Goal: Task Accomplishment & Management: Use online tool/utility

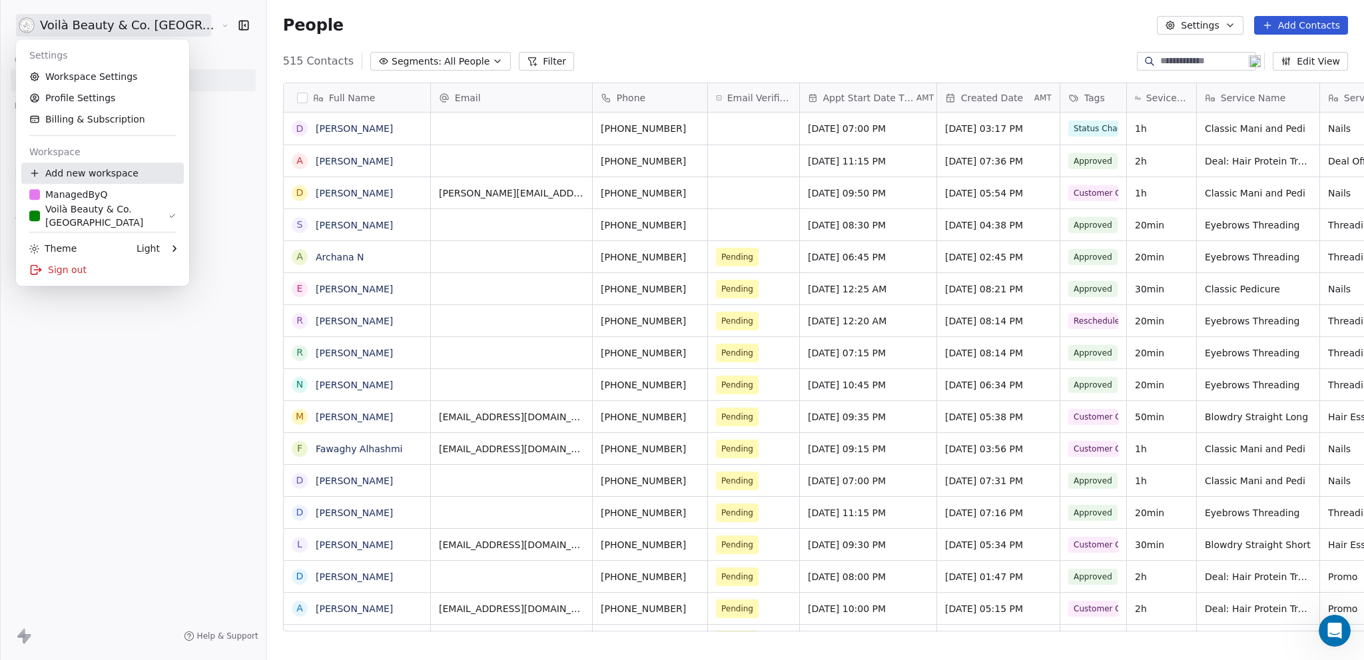
scroll to position [571, 1150]
click at [59, 389] on html "Voilà Beauty & Co. Lounge Contacts People Marketing Workflows Campaigns Sales S…" at bounding box center [682, 330] width 1364 height 660
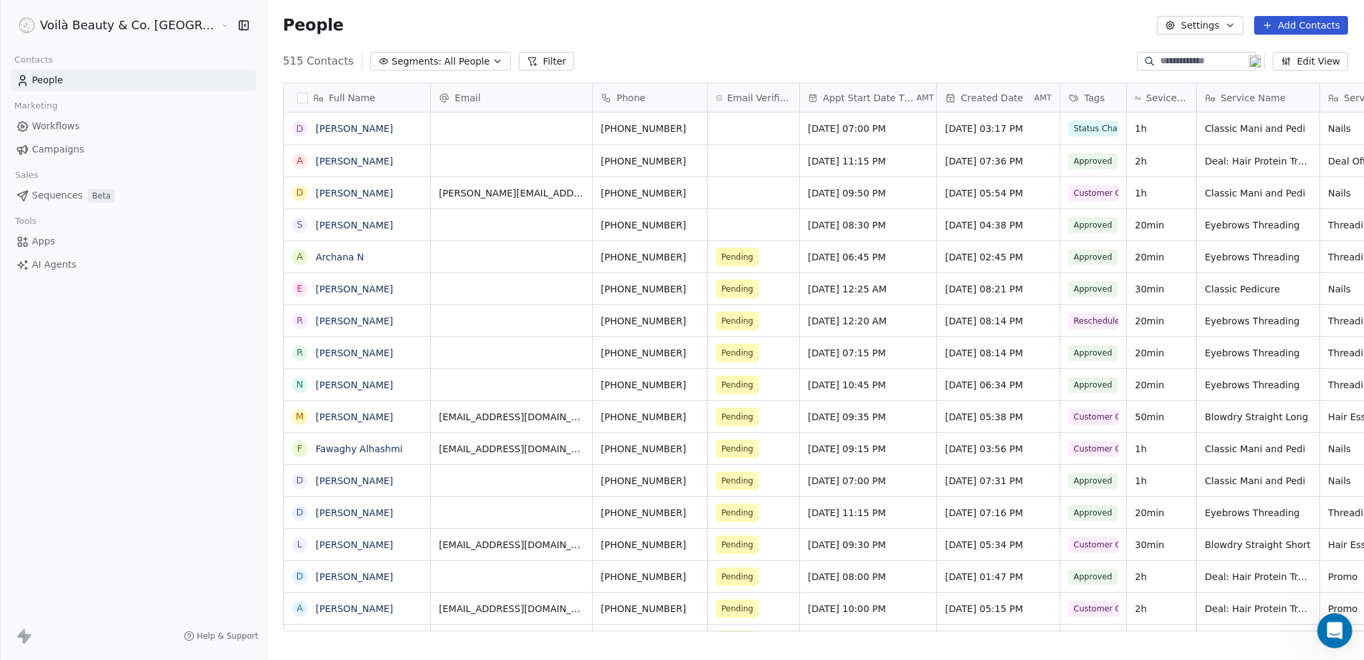
drag, startPoint x: 1323, startPoint y: 631, endPoint x: 1318, endPoint y: 625, distance: 8.0
click at [1320, 632] on div "Open Intercom Messenger" at bounding box center [1333, 629] width 44 height 44
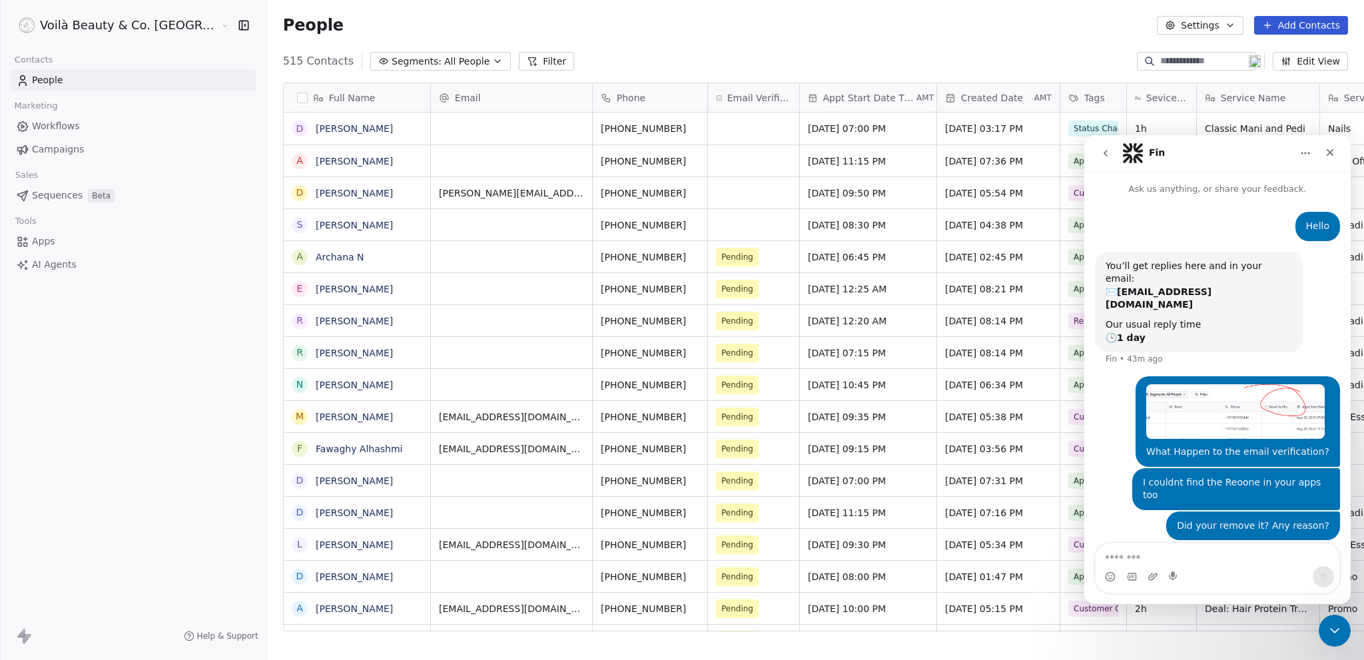
click at [1107, 153] on icon "go back" at bounding box center [1105, 153] width 11 height 11
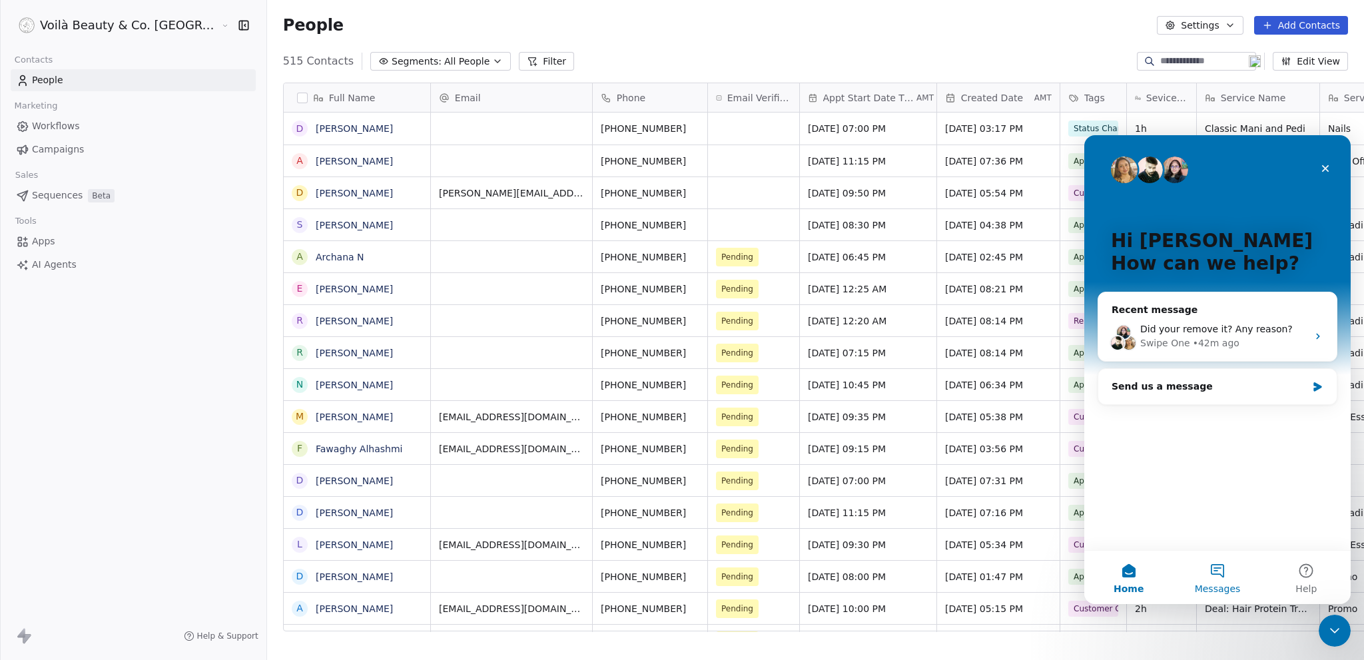
click at [1222, 576] on button "Messages" at bounding box center [1217, 577] width 89 height 53
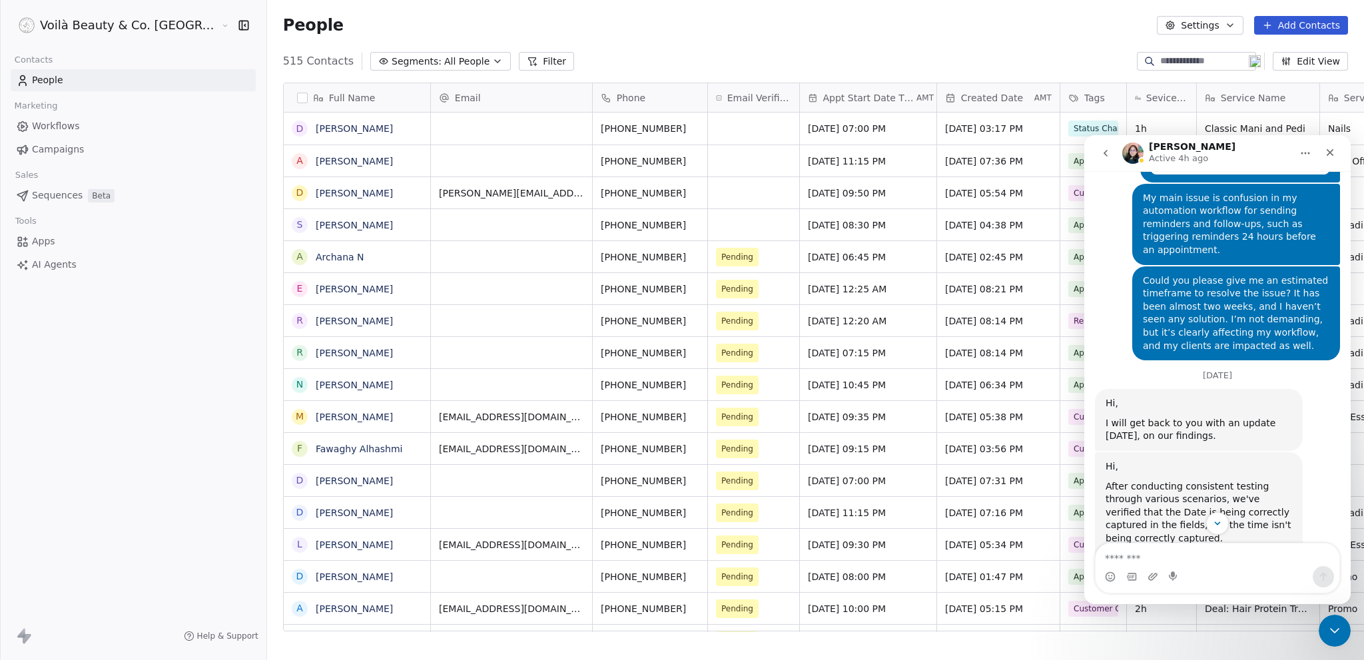
scroll to position [7126, 0]
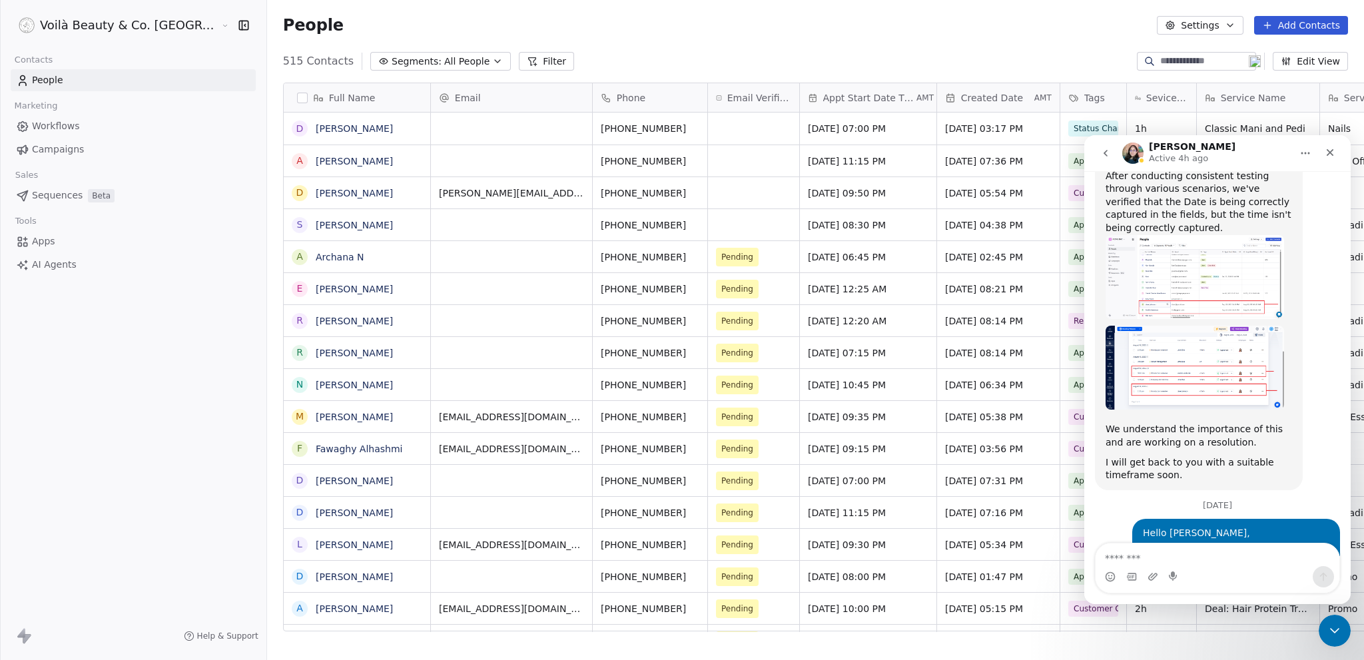
click at [67, 259] on span "AI Agents" at bounding box center [54, 265] width 45 height 14
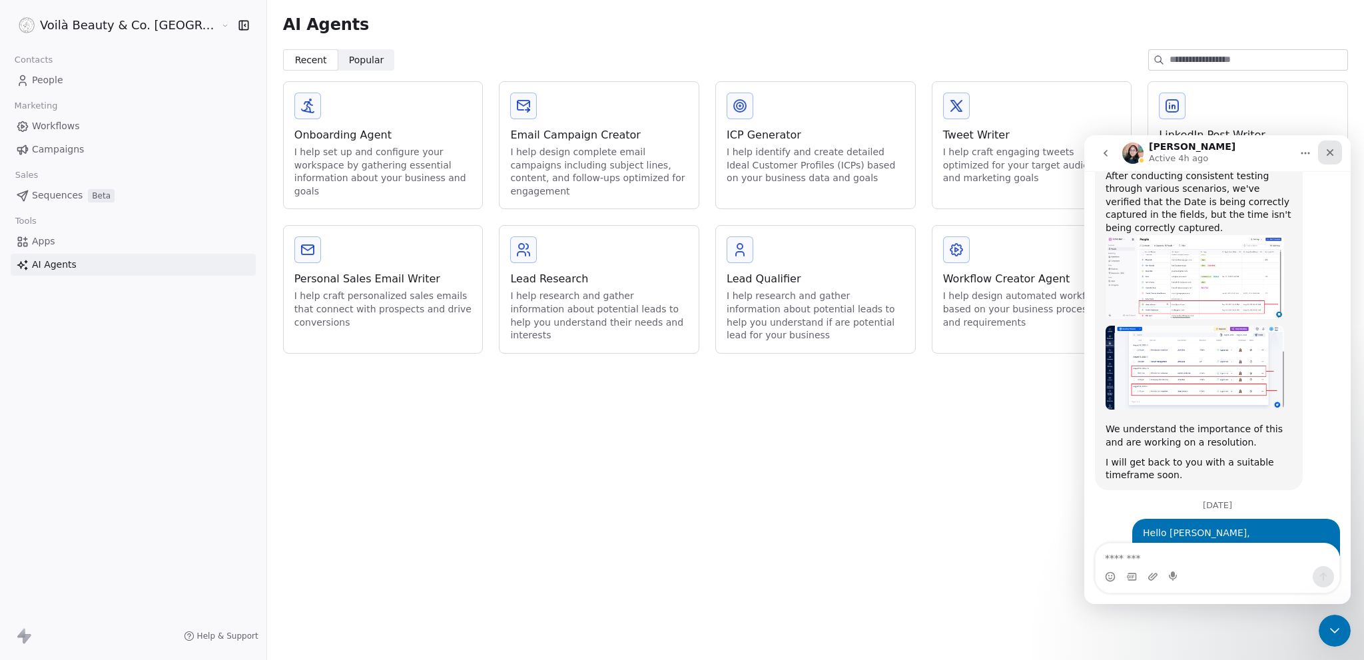
click at [1338, 151] on div "Close" at bounding box center [1330, 153] width 24 height 24
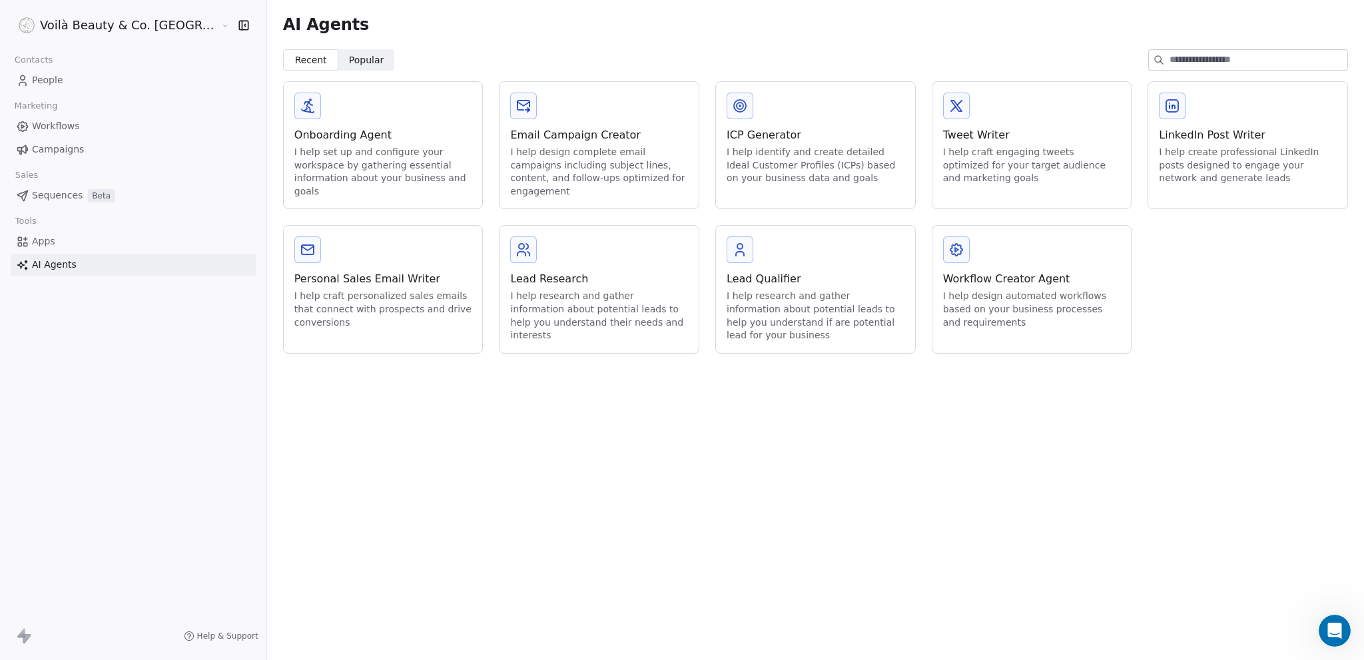
click at [985, 271] on div "Workflow Creator Agent" at bounding box center [1032, 279] width 178 height 16
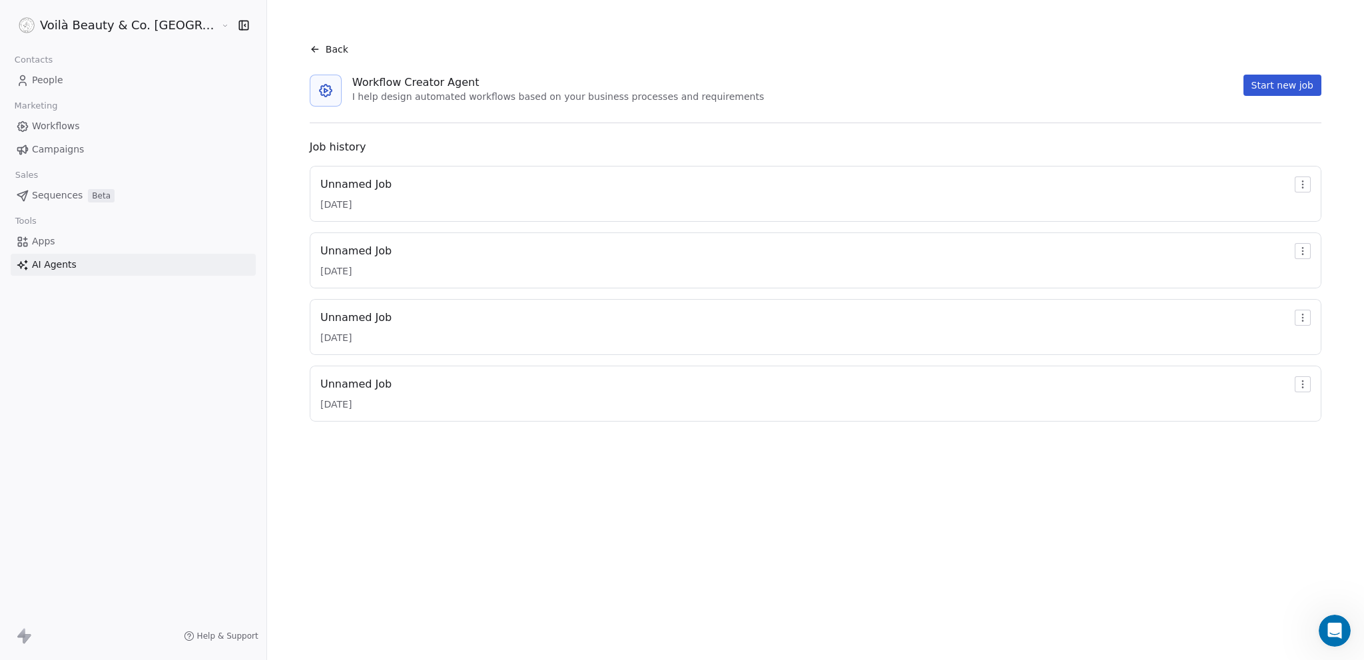
click at [366, 199] on div "Unnamed Job [DATE]" at bounding box center [815, 194] width 991 height 35
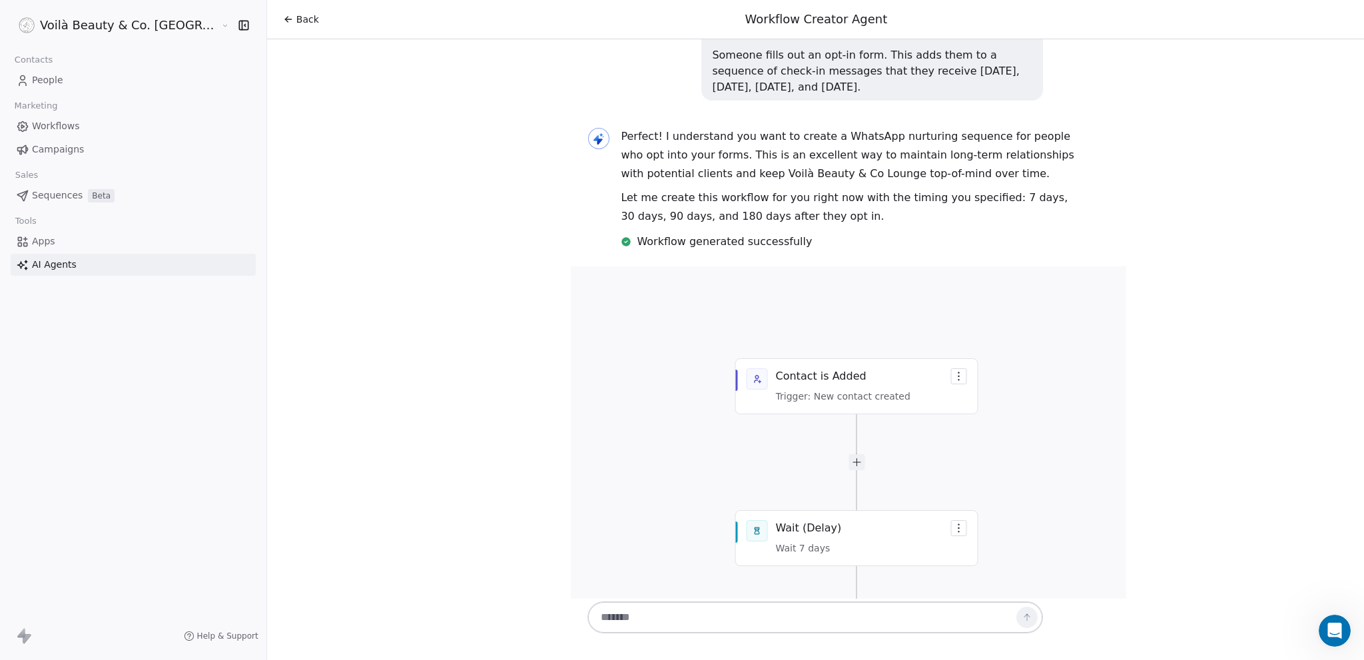
scroll to position [526, 0]
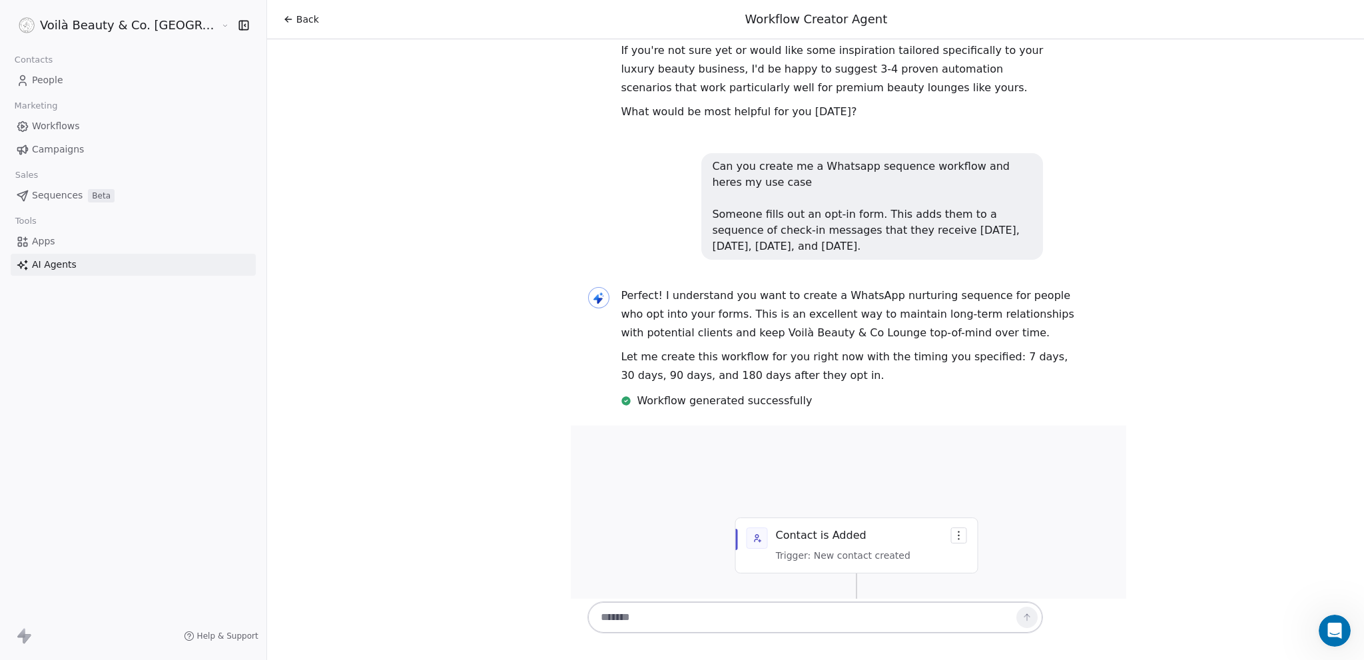
click at [283, 19] on icon at bounding box center [288, 19] width 11 height 11
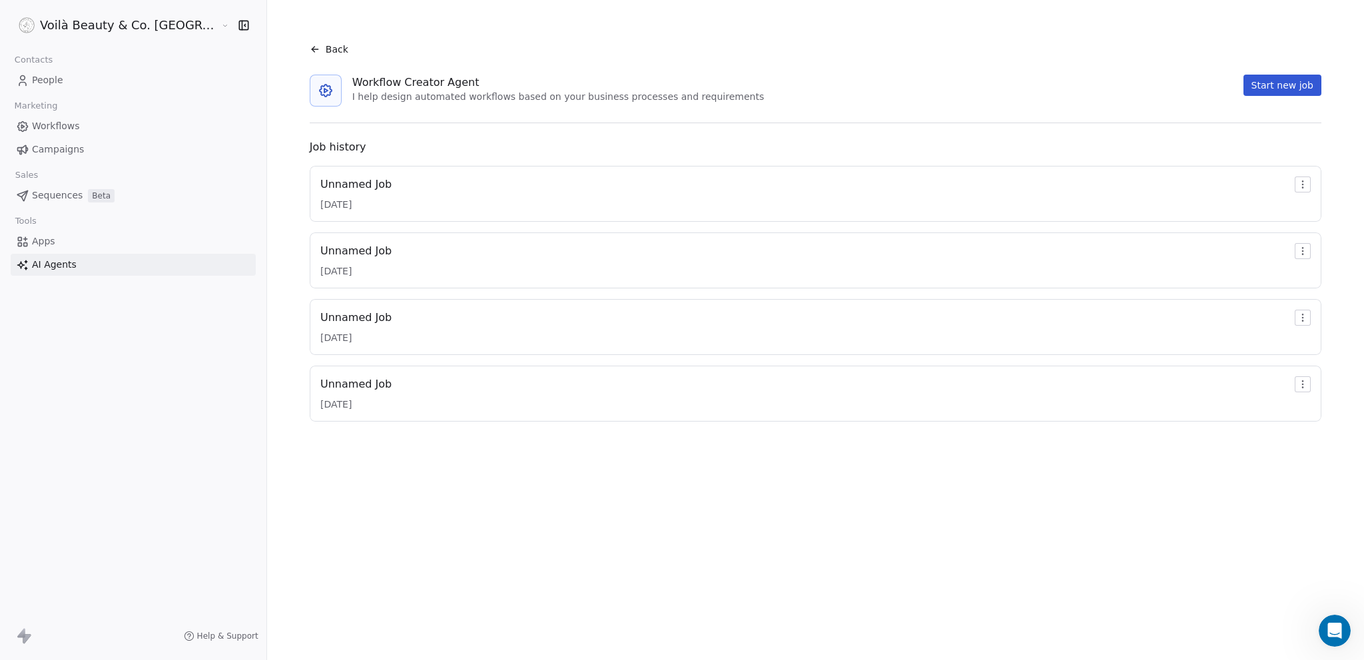
click at [1273, 87] on button "Start new job" at bounding box center [1283, 85] width 78 height 21
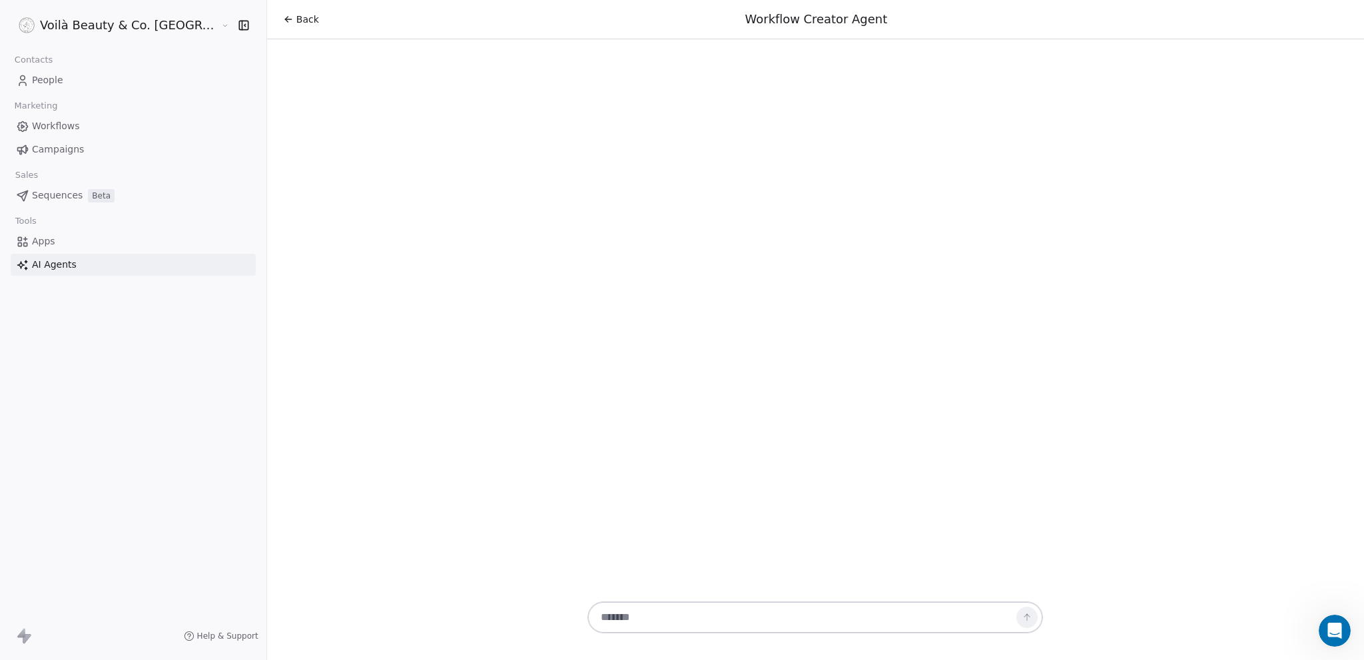
click at [637, 611] on textarea at bounding box center [802, 617] width 417 height 25
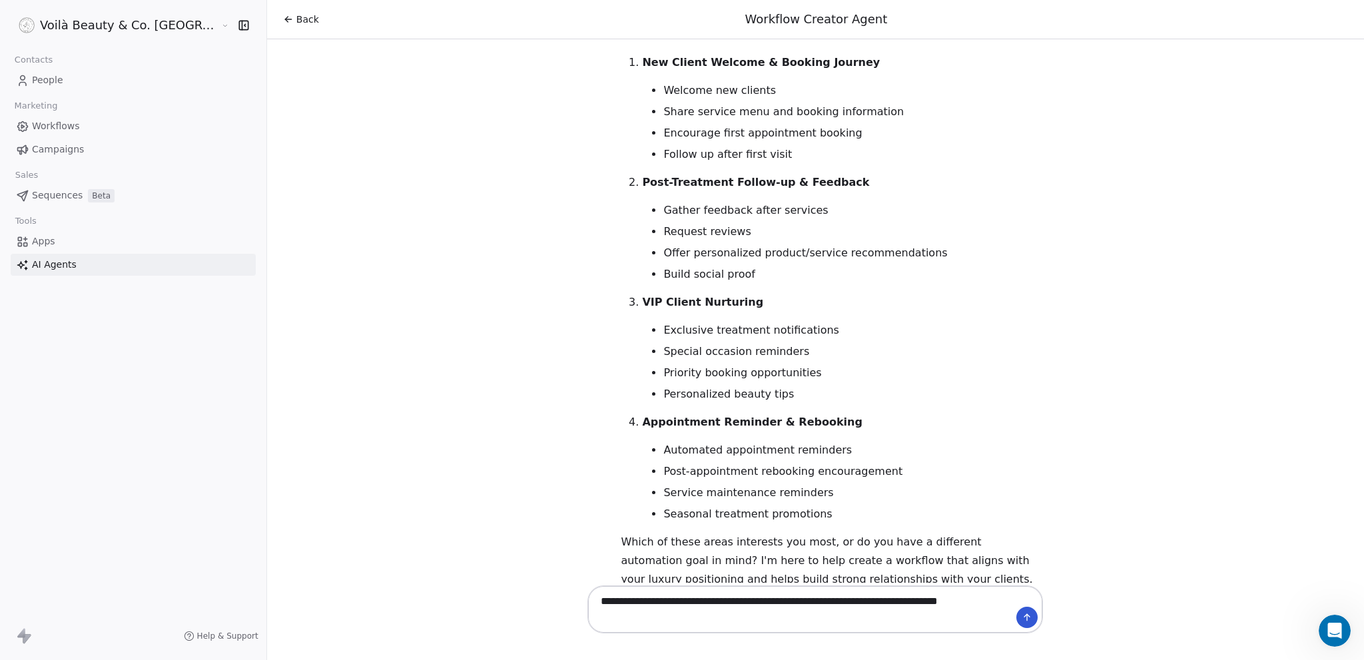
scroll to position [160, 0]
type textarea "**********"
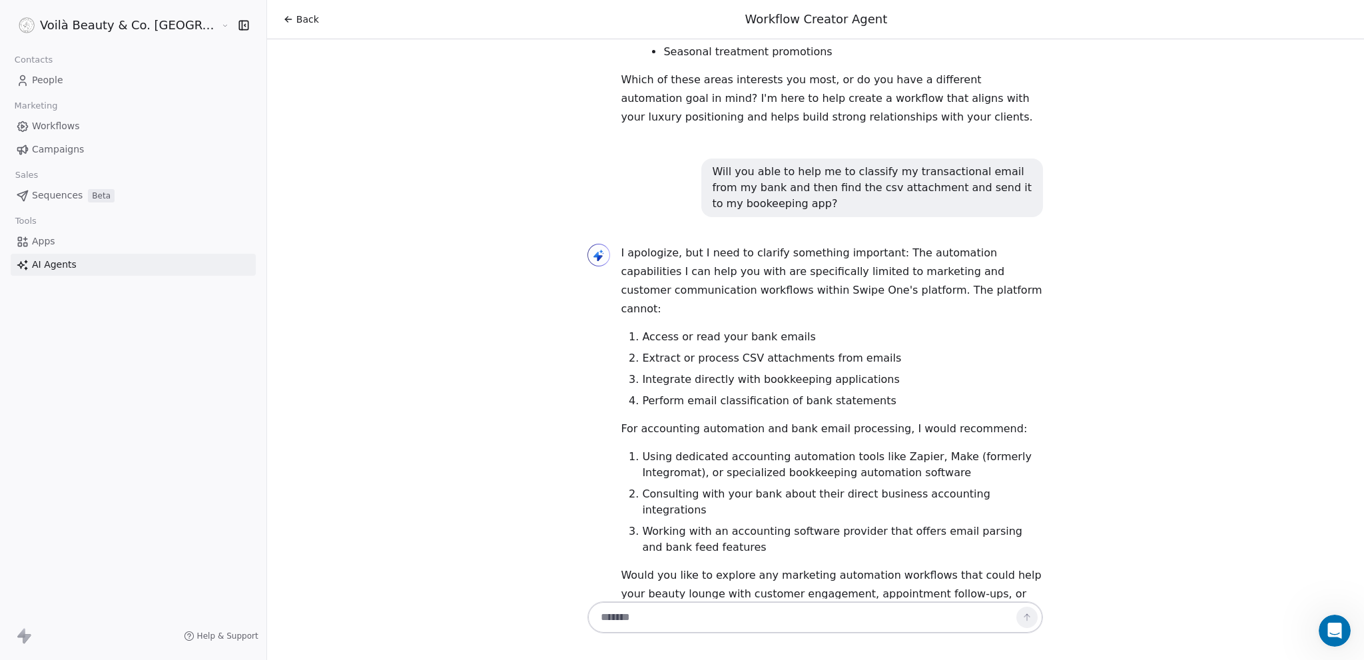
scroll to position [640, 0]
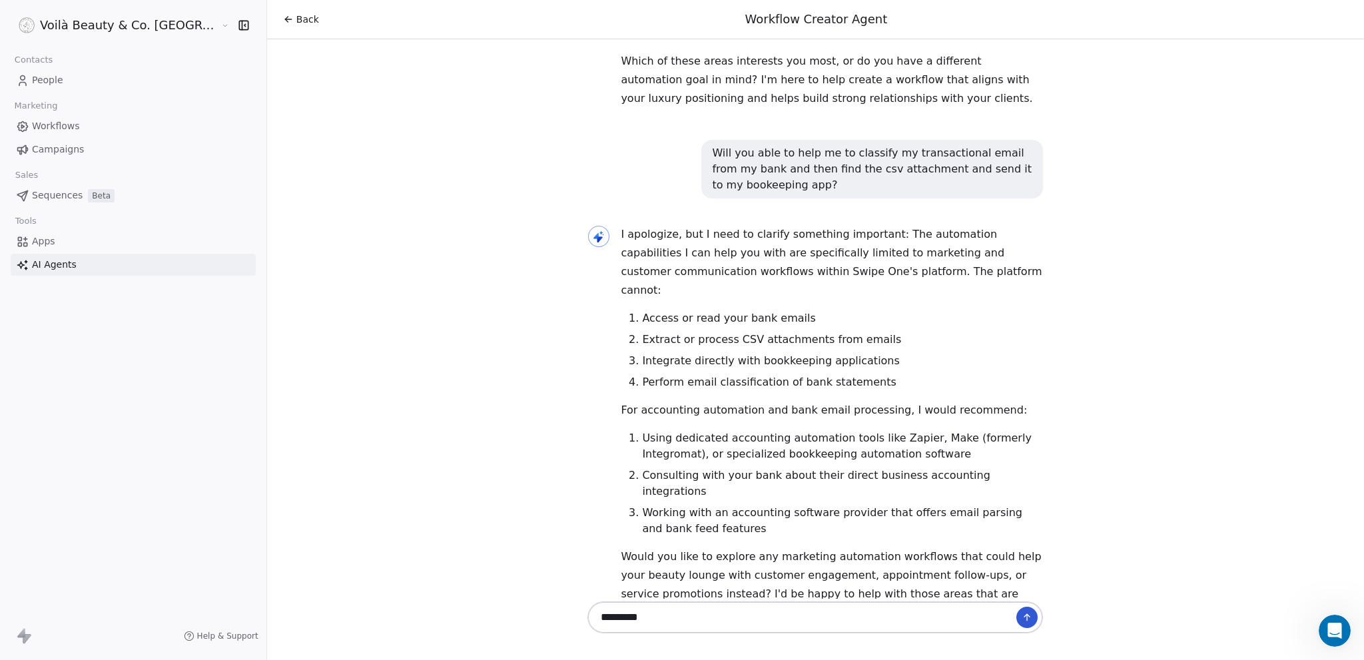
type textarea "**********"
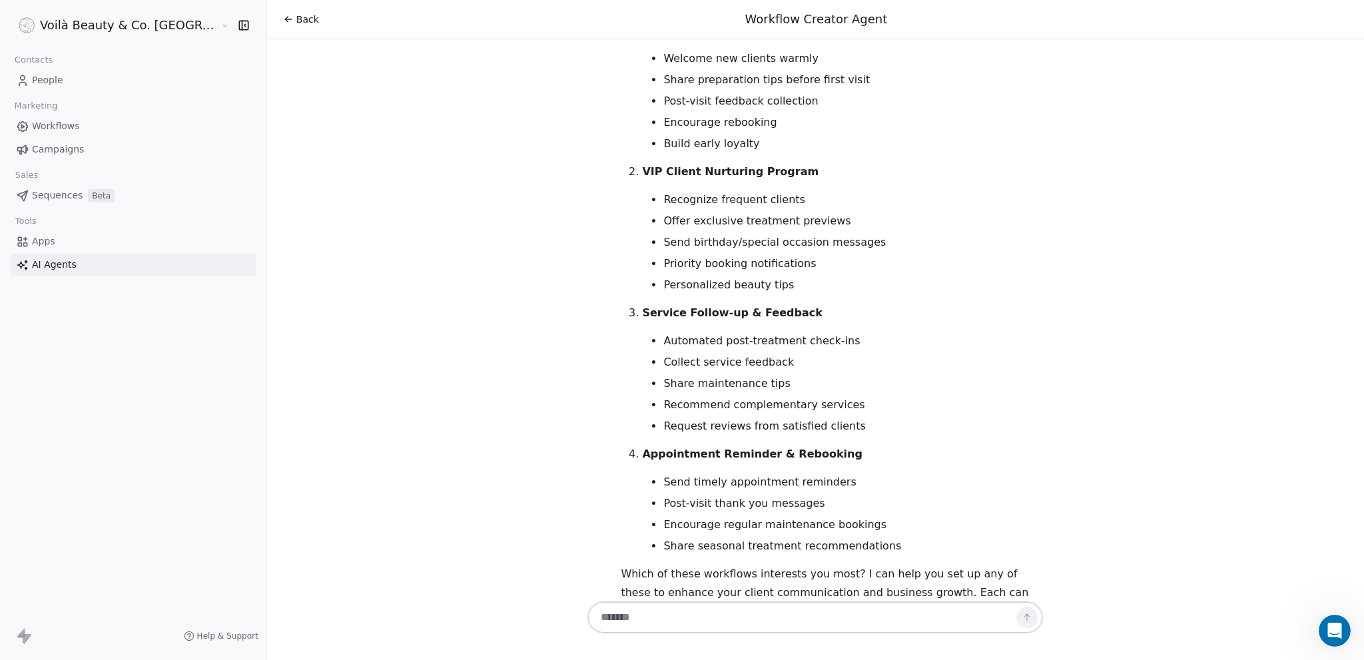
scroll to position [1237, 0]
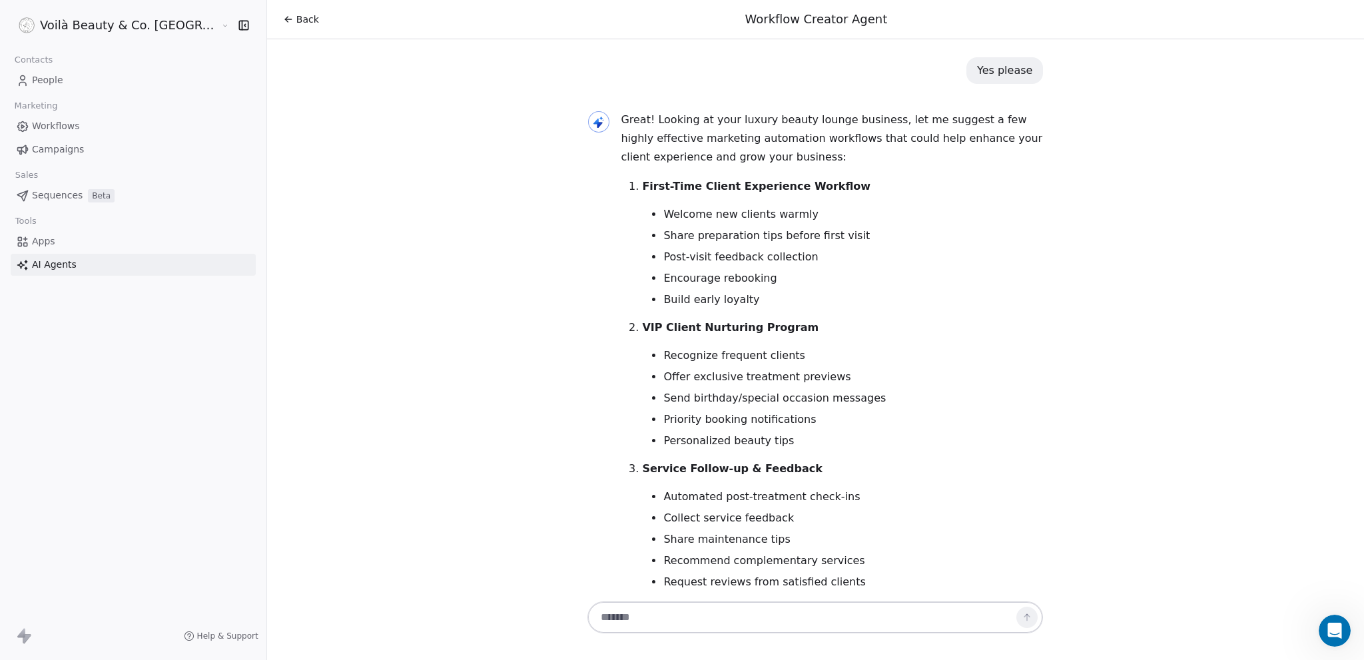
click at [614, 623] on textarea at bounding box center [802, 617] width 417 height 25
type textarea "**********"
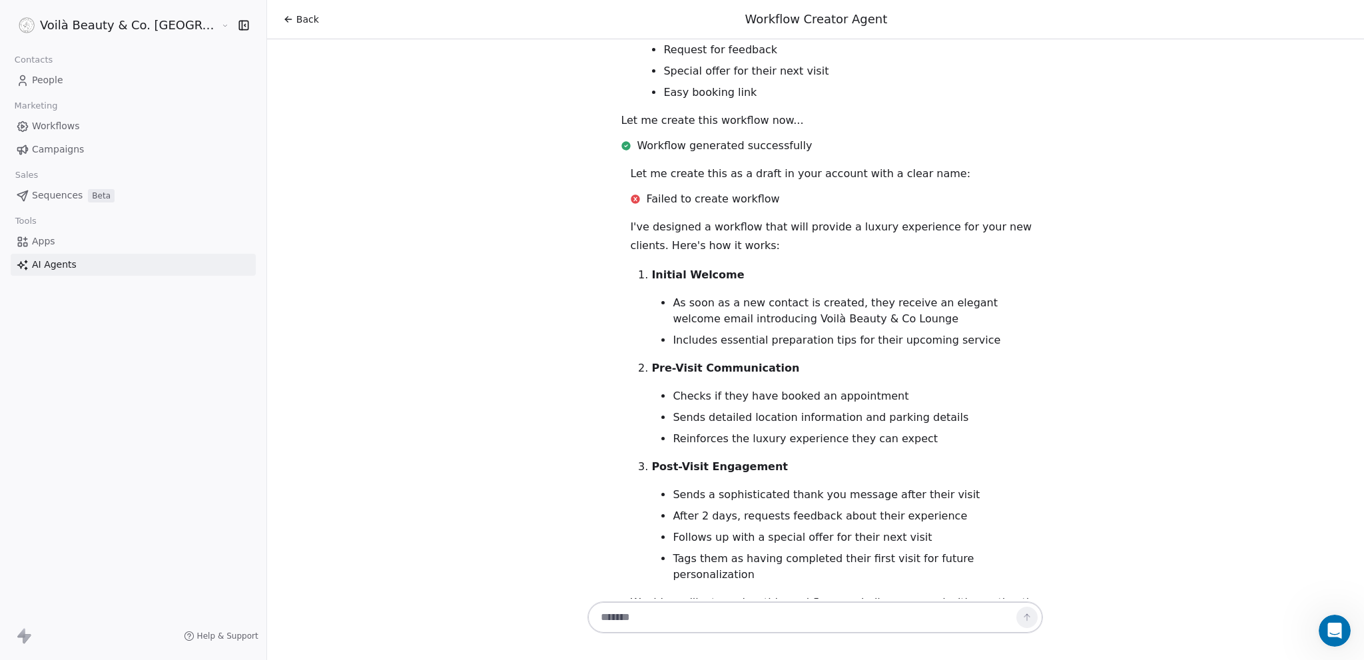
scroll to position [2373, 0]
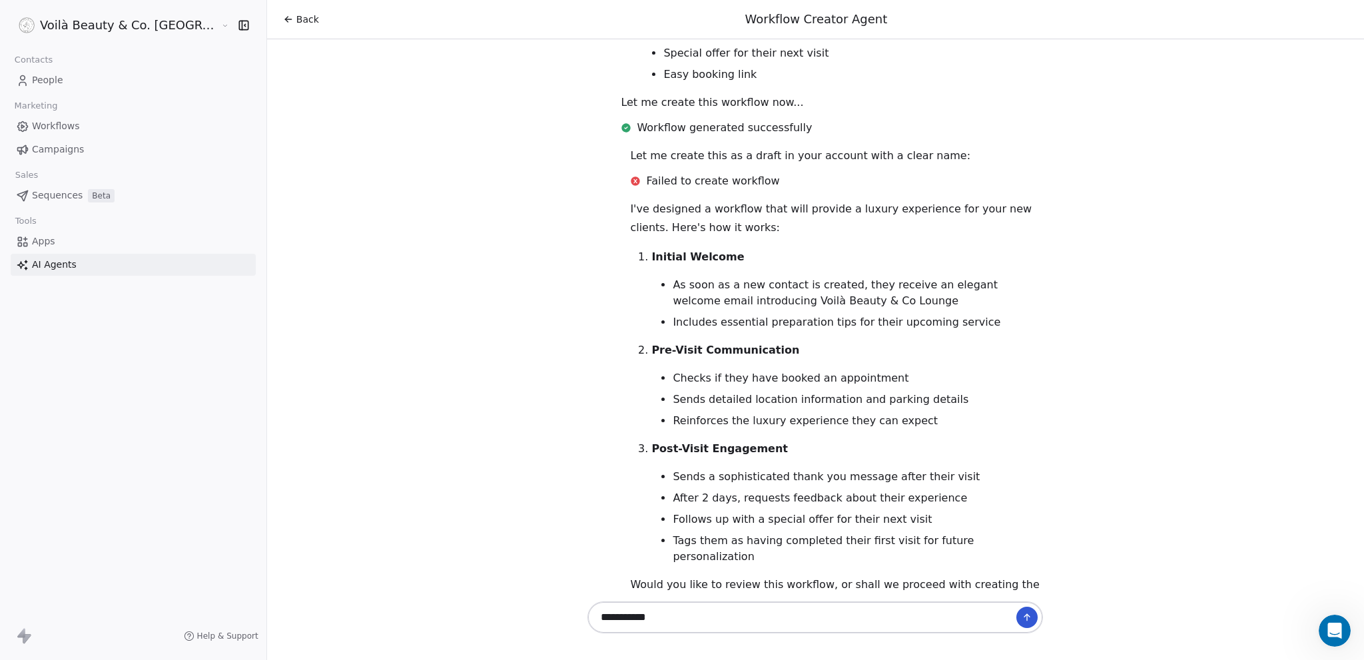
type textarea "**********"
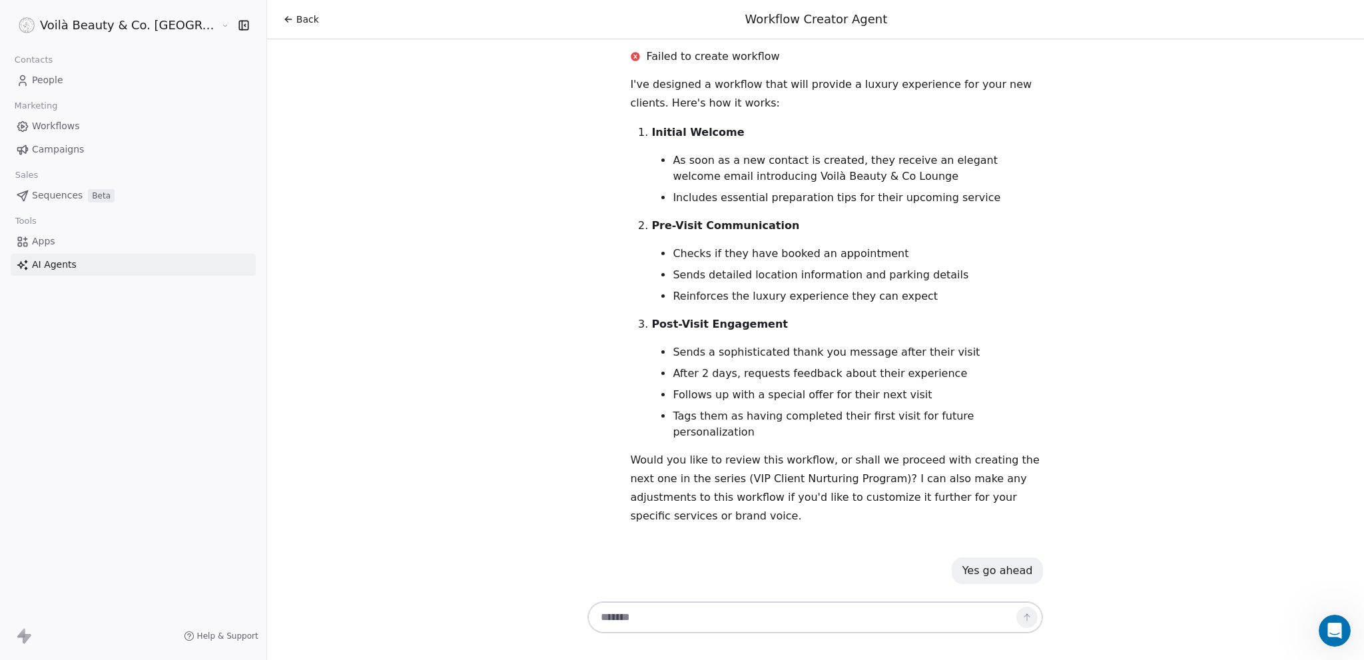
scroll to position [2188, 0]
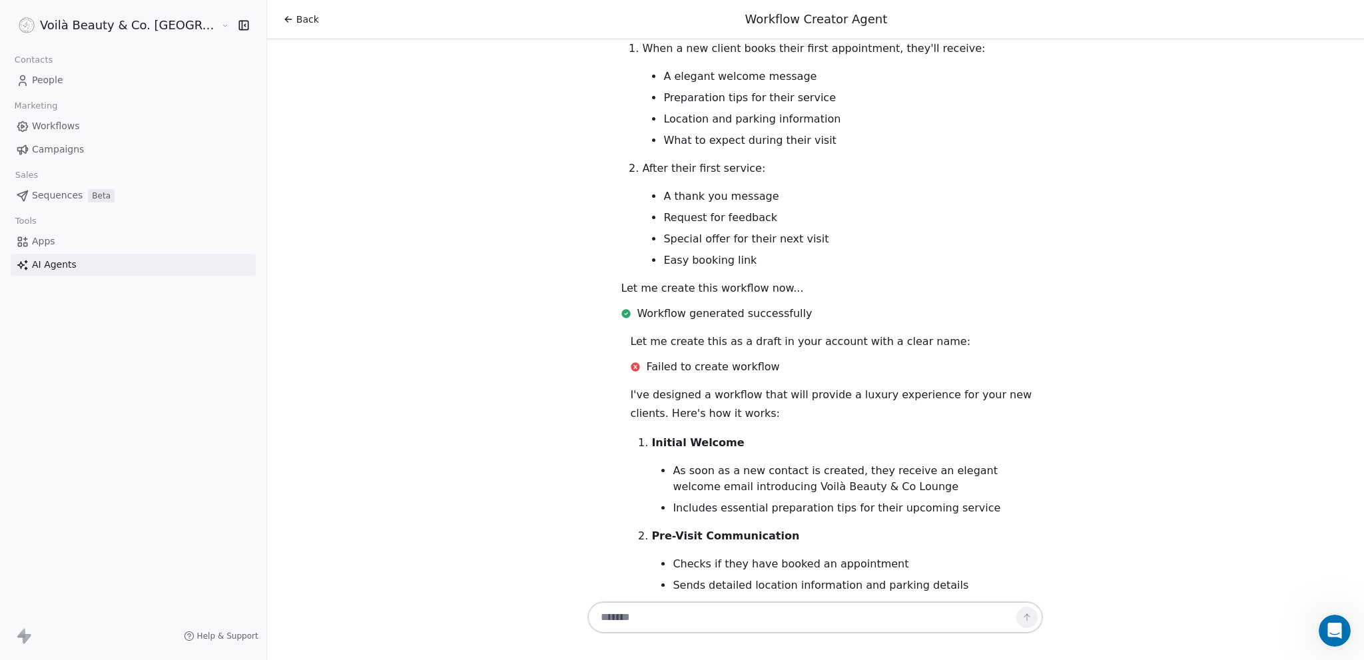
click at [646, 359] on span "Failed to create workflow" at bounding box center [712, 367] width 133 height 16
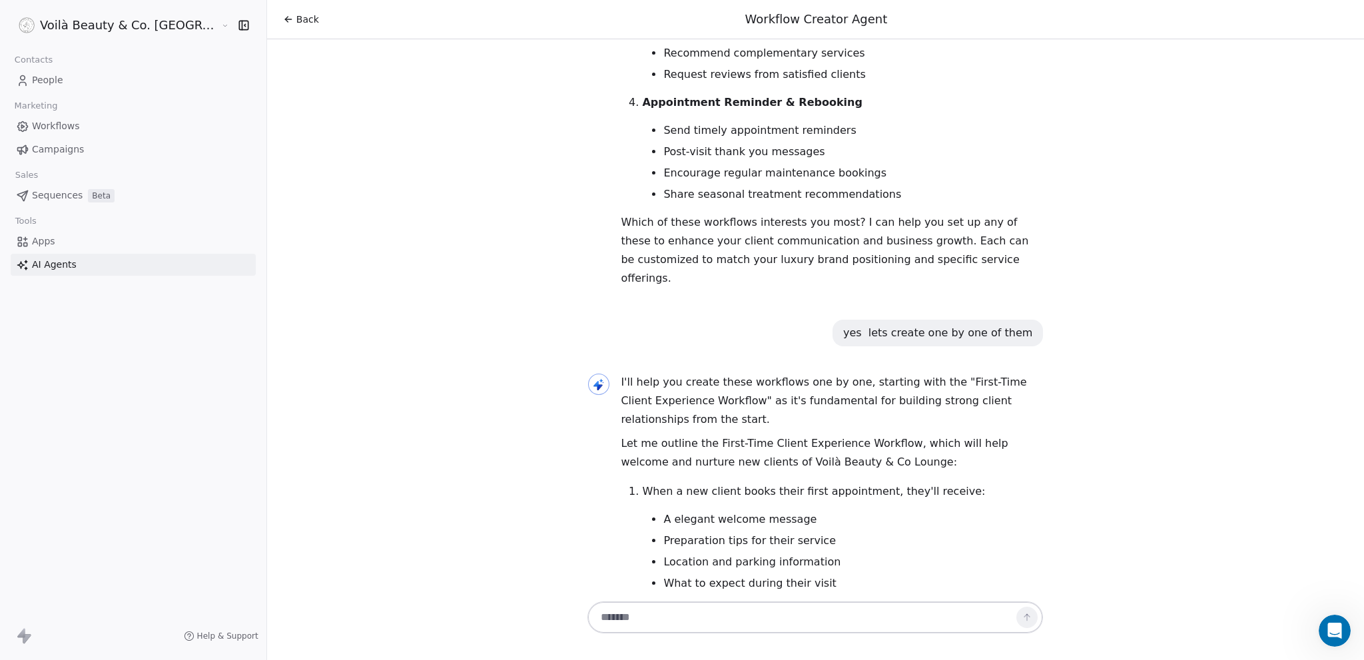
scroll to position [1122, 0]
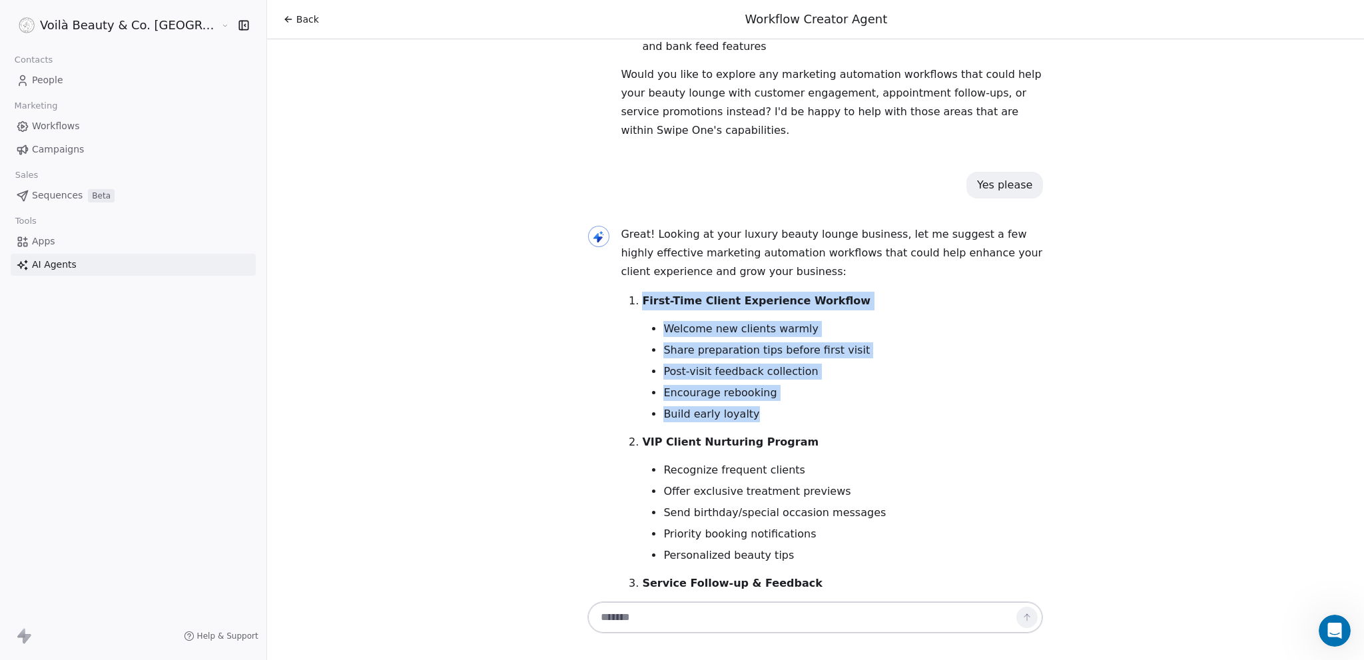
drag, startPoint x: 583, startPoint y: 240, endPoint x: 820, endPoint y: 371, distance: 271.0
click at [820, 371] on div "Great! Looking at your luxury beauty lounge business, let me suggest a few high…" at bounding box center [816, 570] width 456 height 690
copy li "First-Time Client Experience Workflow Welcome new clients warmly Share preparat…"
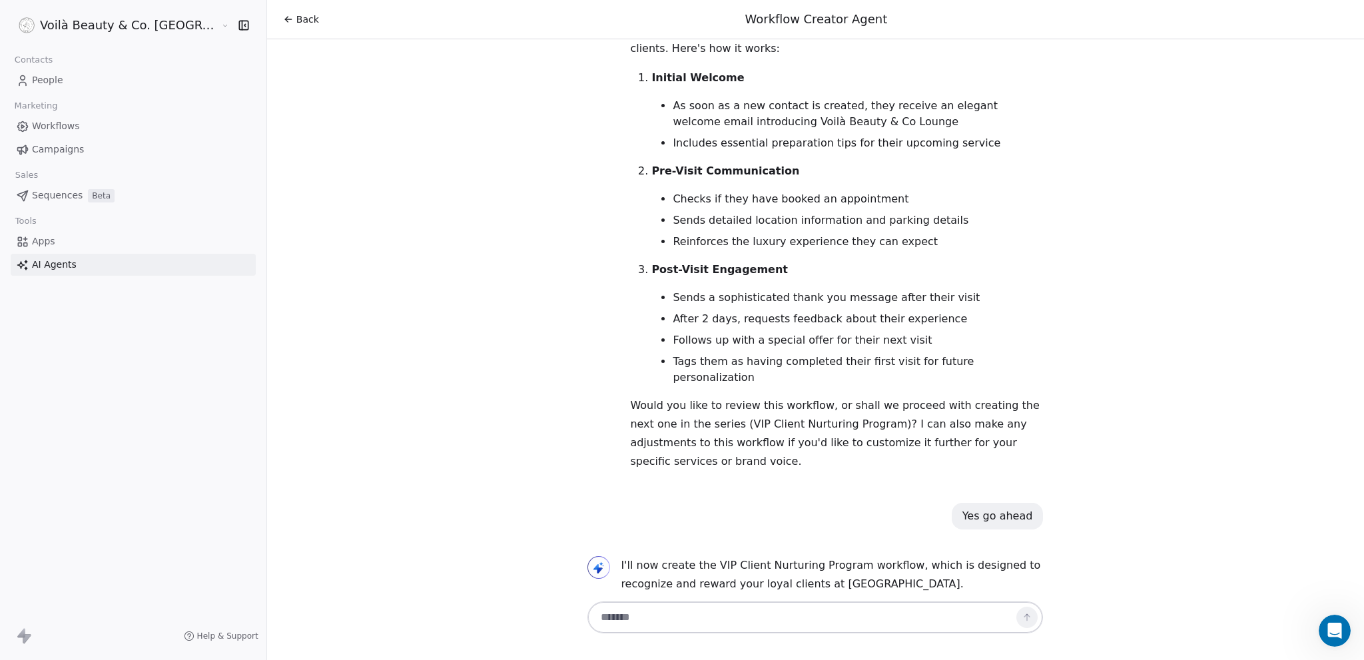
scroll to position [2600, 0]
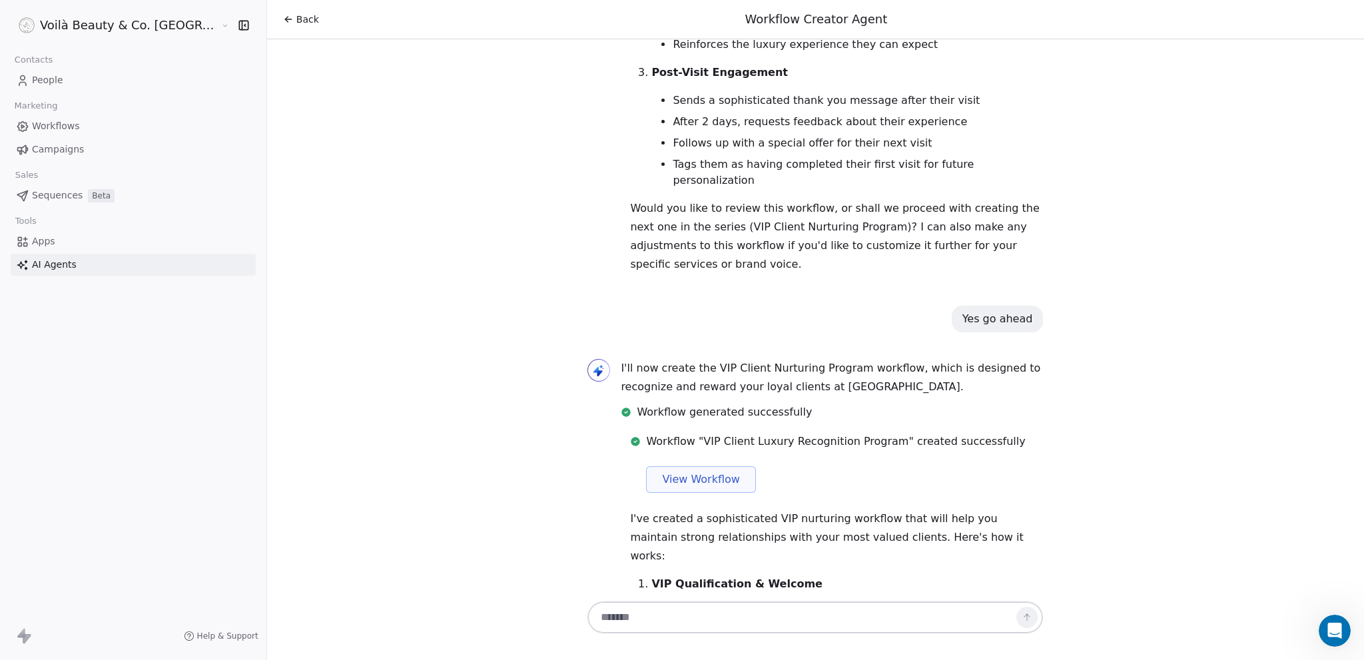
click at [615, 612] on textarea at bounding box center [802, 617] width 417 height 25
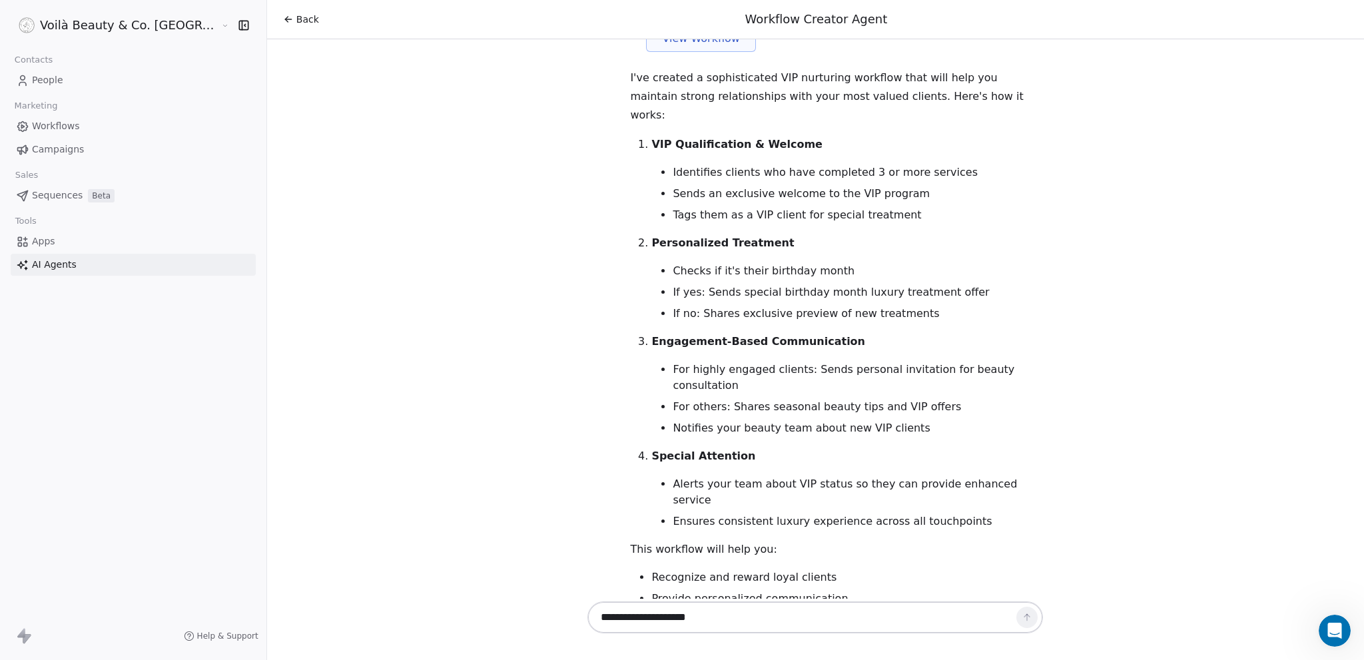
scroll to position [3209, 0]
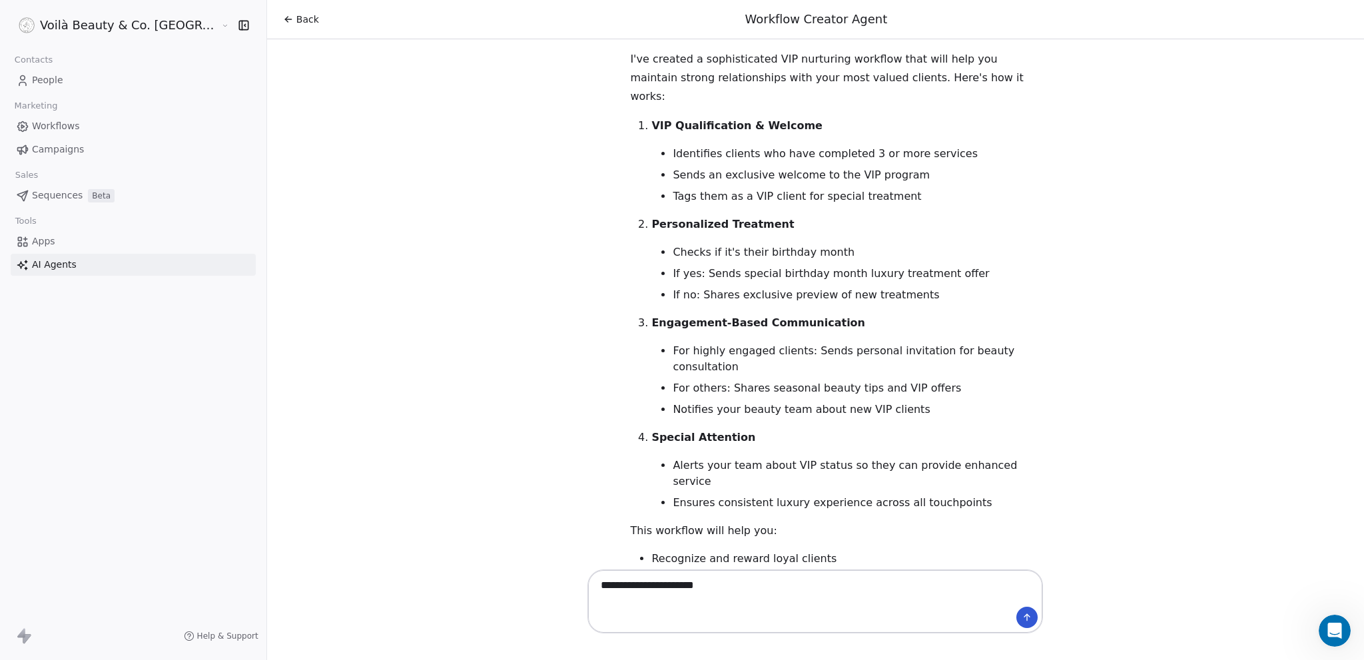
paste textarea "**********"
type textarea "**********"
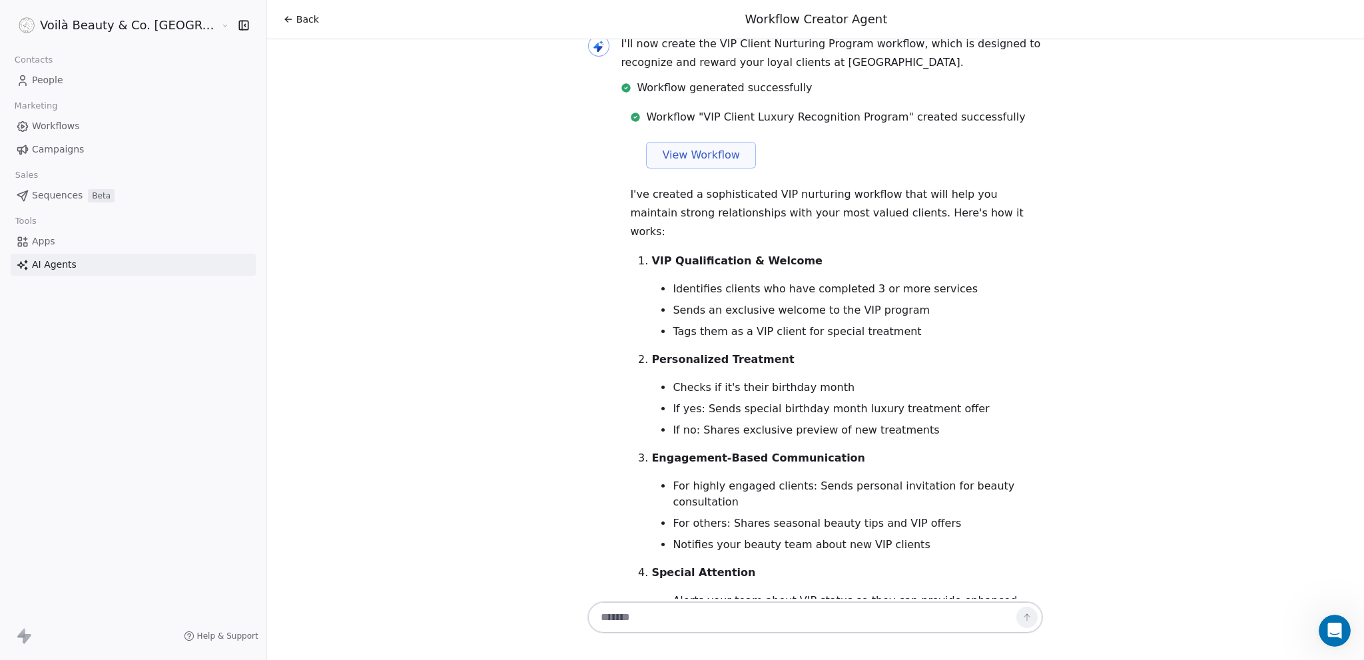
scroll to position [2924, 0]
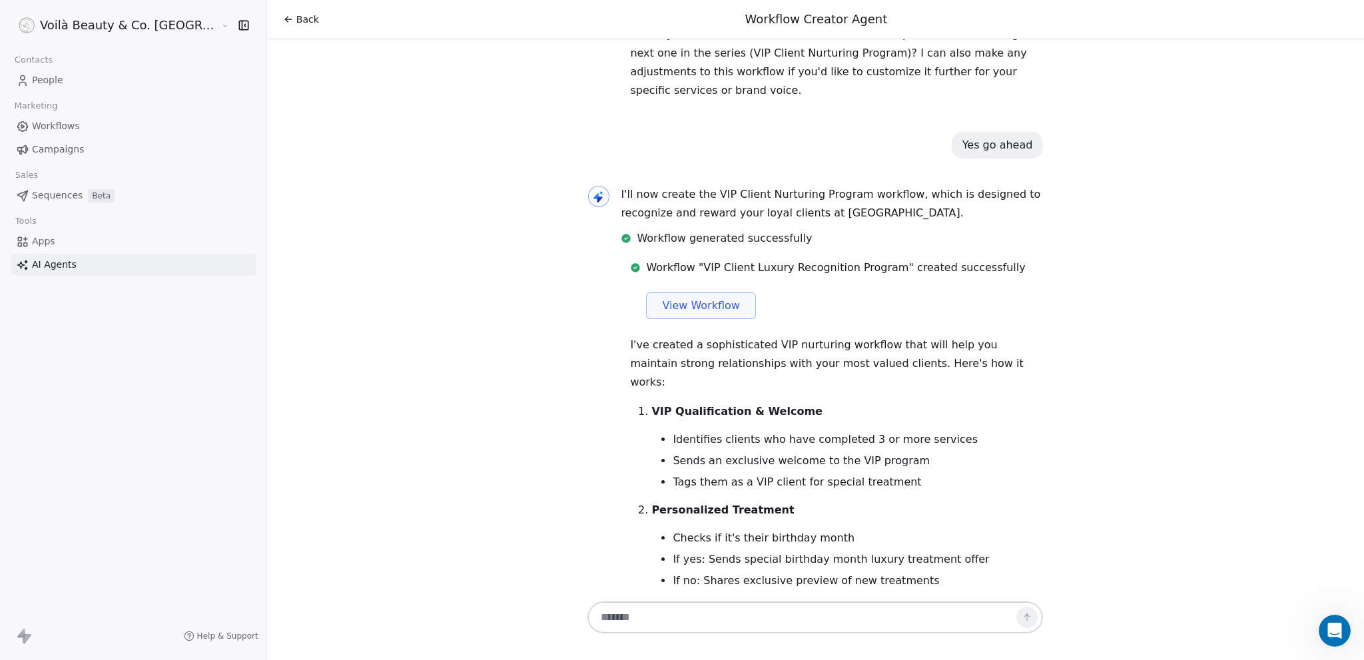
click at [662, 298] on span "View Workflow" at bounding box center [701, 306] width 78 height 16
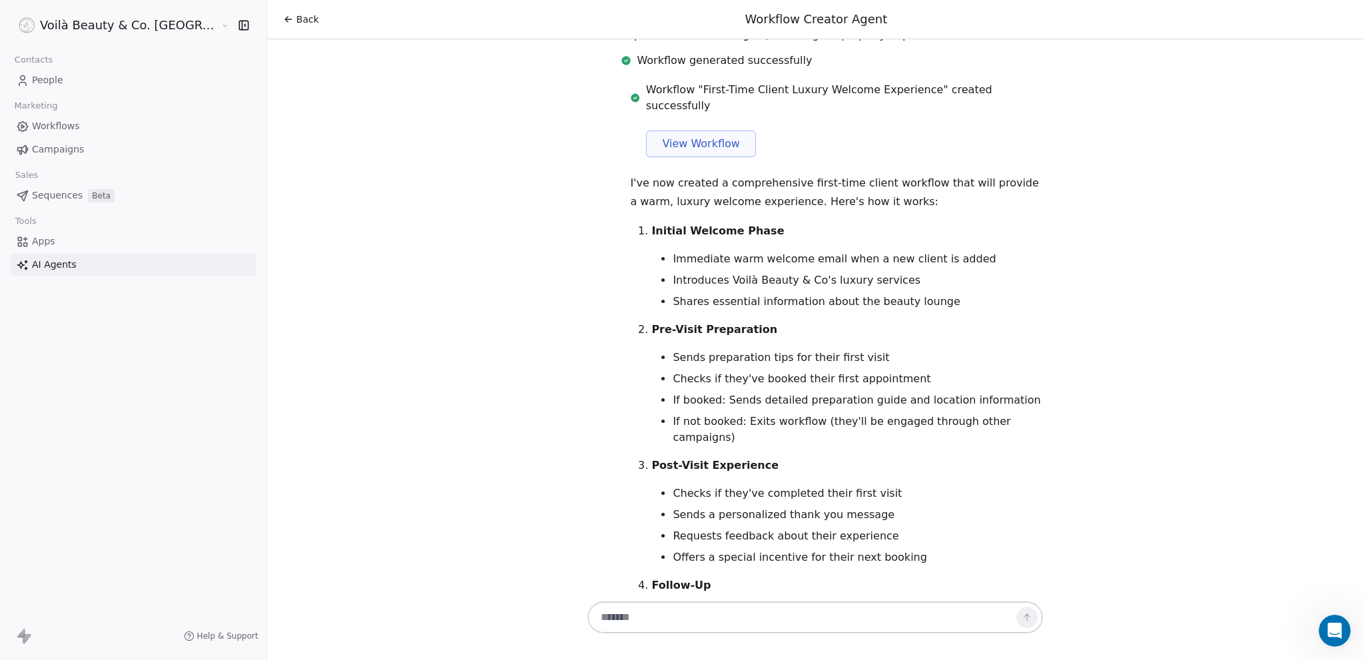
scroll to position [3665, 0]
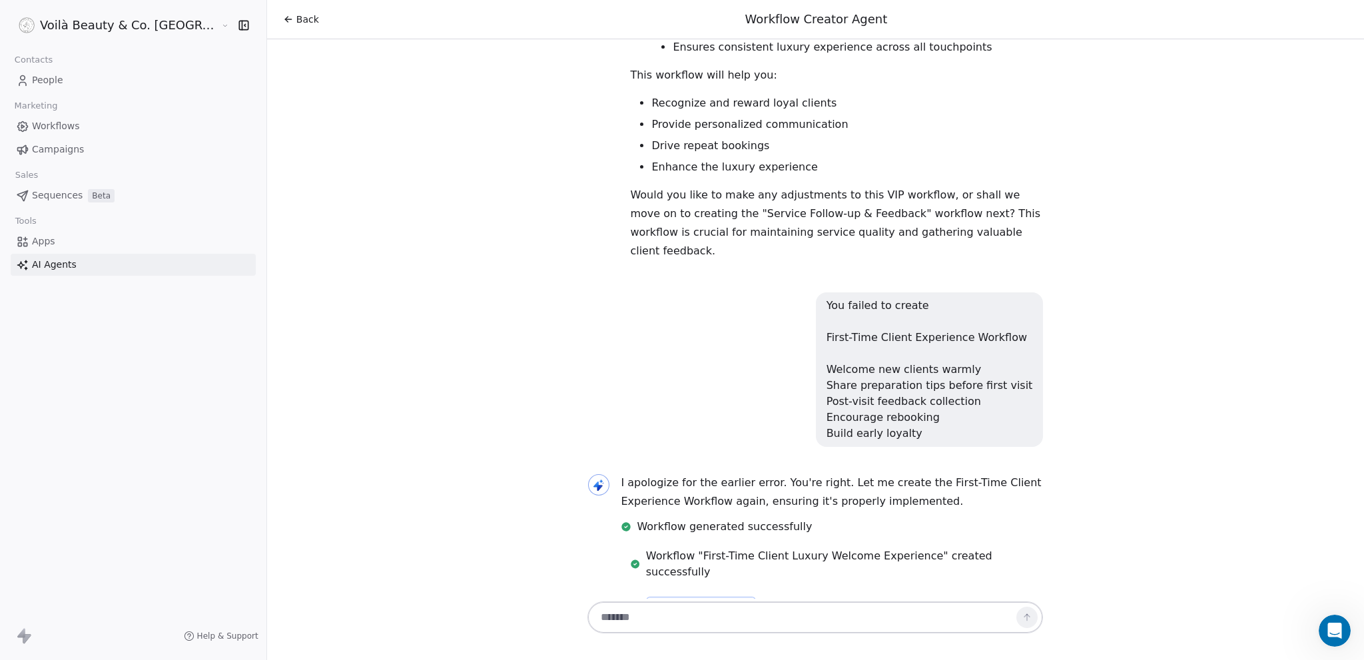
click at [670, 602] on span "View Workflow" at bounding box center [701, 610] width 78 height 16
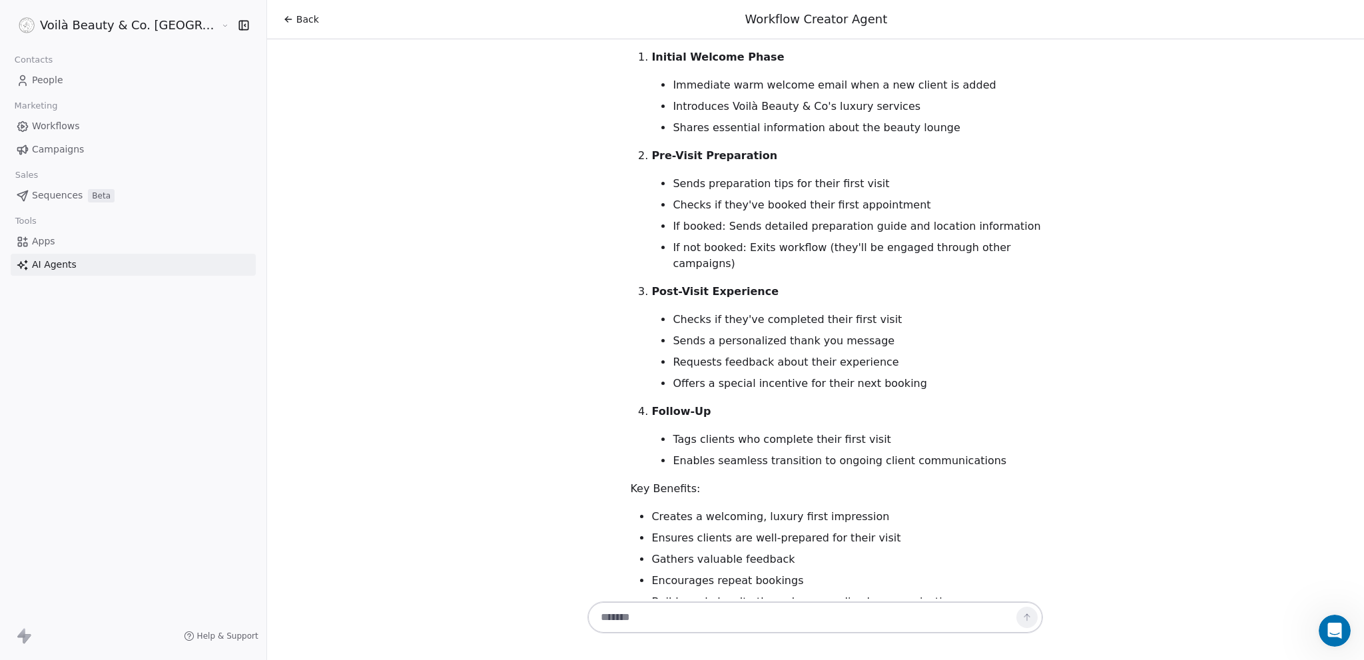
scroll to position [4318, 0]
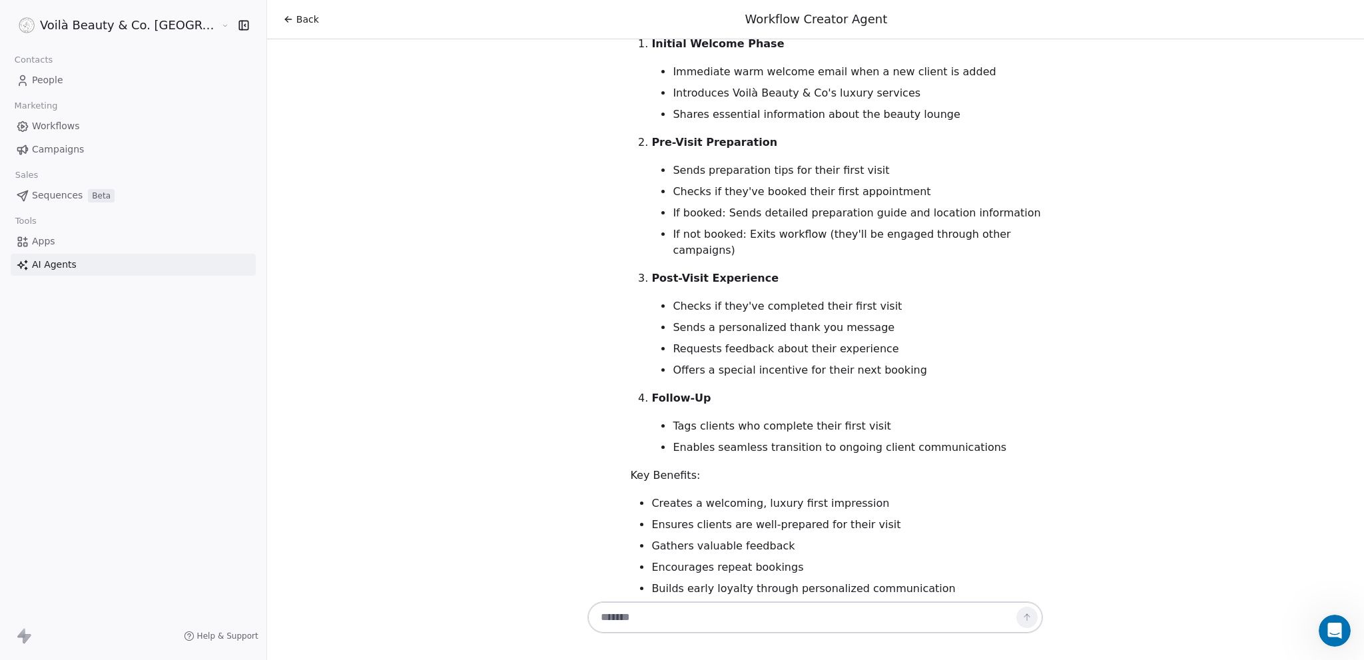
click at [695, 615] on textarea at bounding box center [802, 617] width 417 height 25
type textarea "**********"
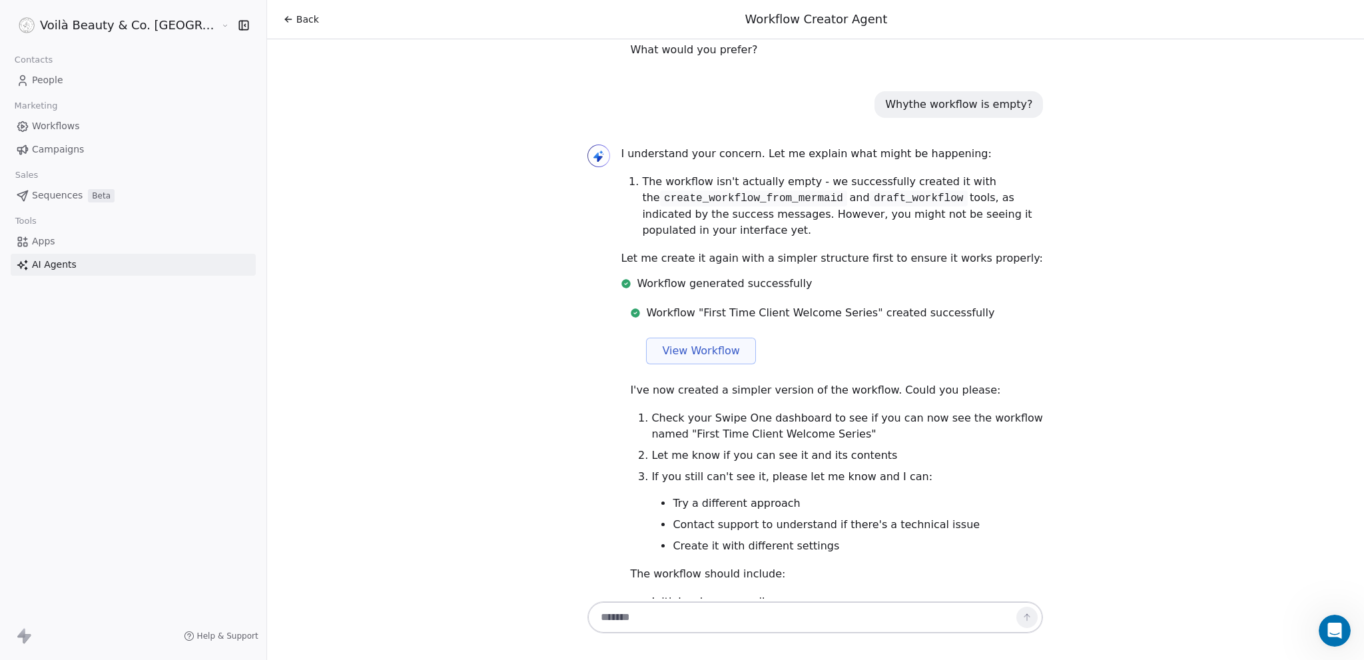
scroll to position [4849, 0]
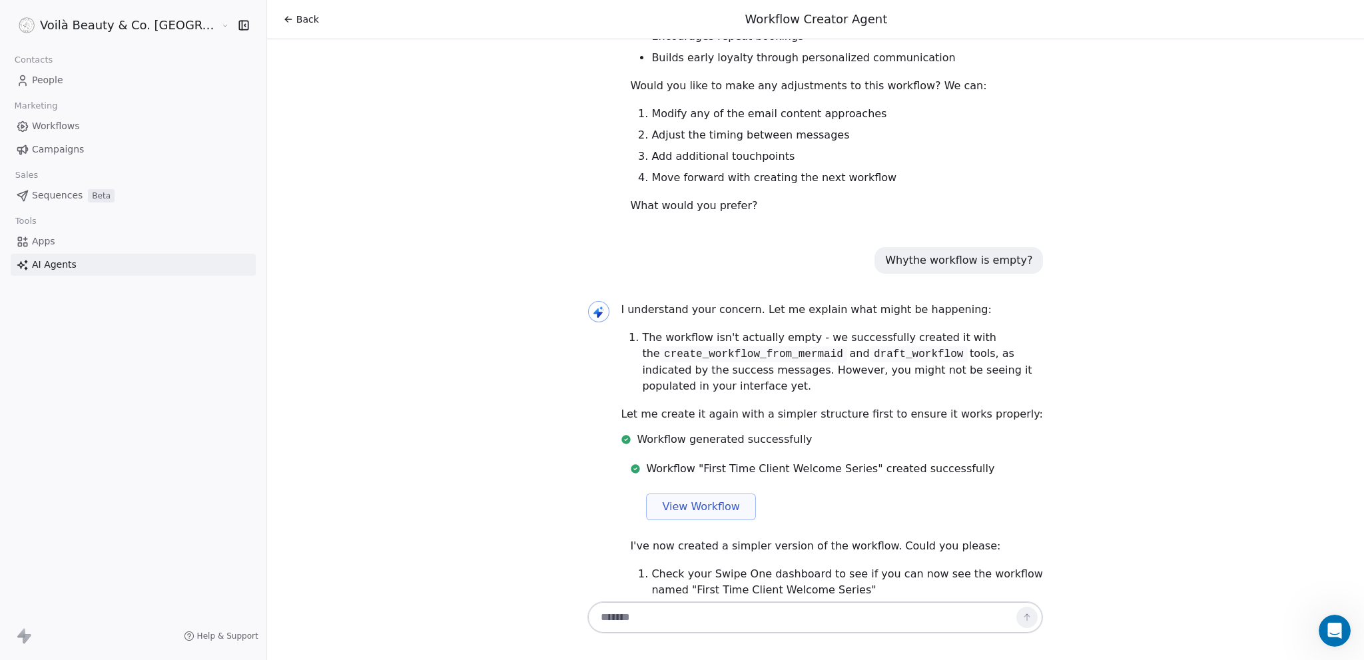
click at [662, 499] on span "View Workflow" at bounding box center [701, 507] width 78 height 16
click at [43, 127] on span "Workflows" at bounding box center [56, 126] width 48 height 14
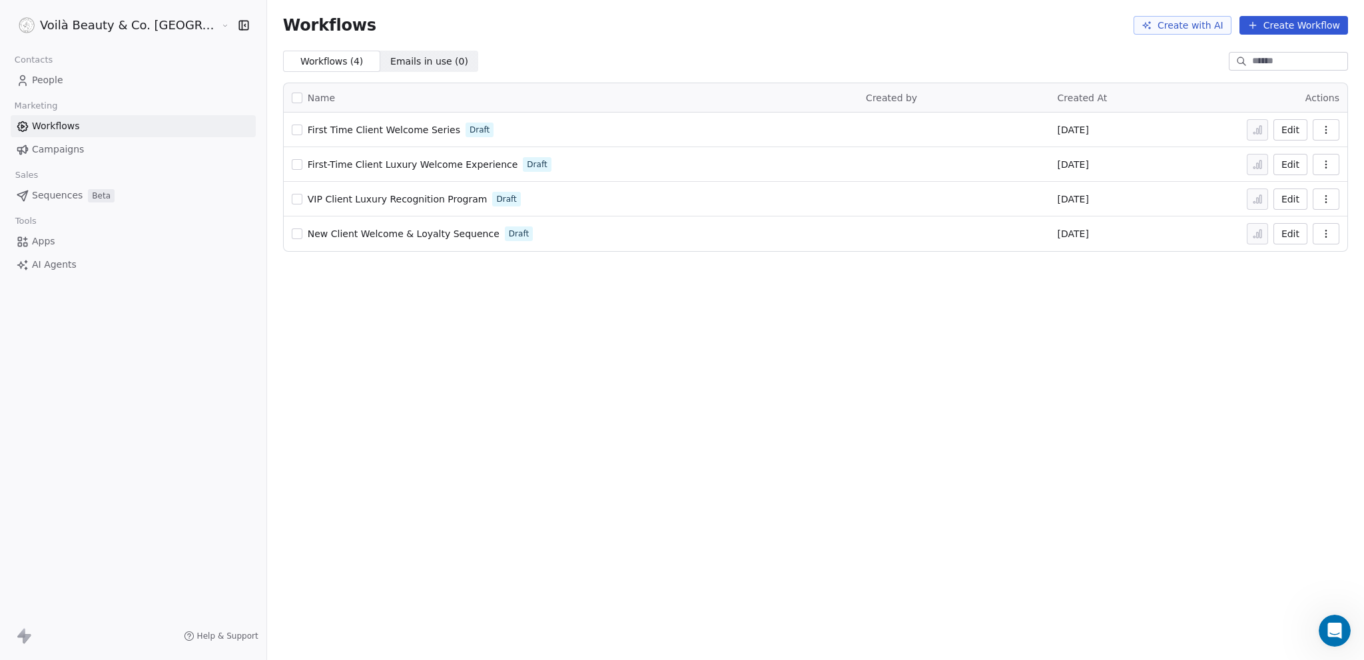
click at [347, 161] on span "First-Time Client Luxury Welcome Experience" at bounding box center [413, 164] width 210 height 11
click at [55, 151] on span "Campaigns" at bounding box center [58, 150] width 52 height 14
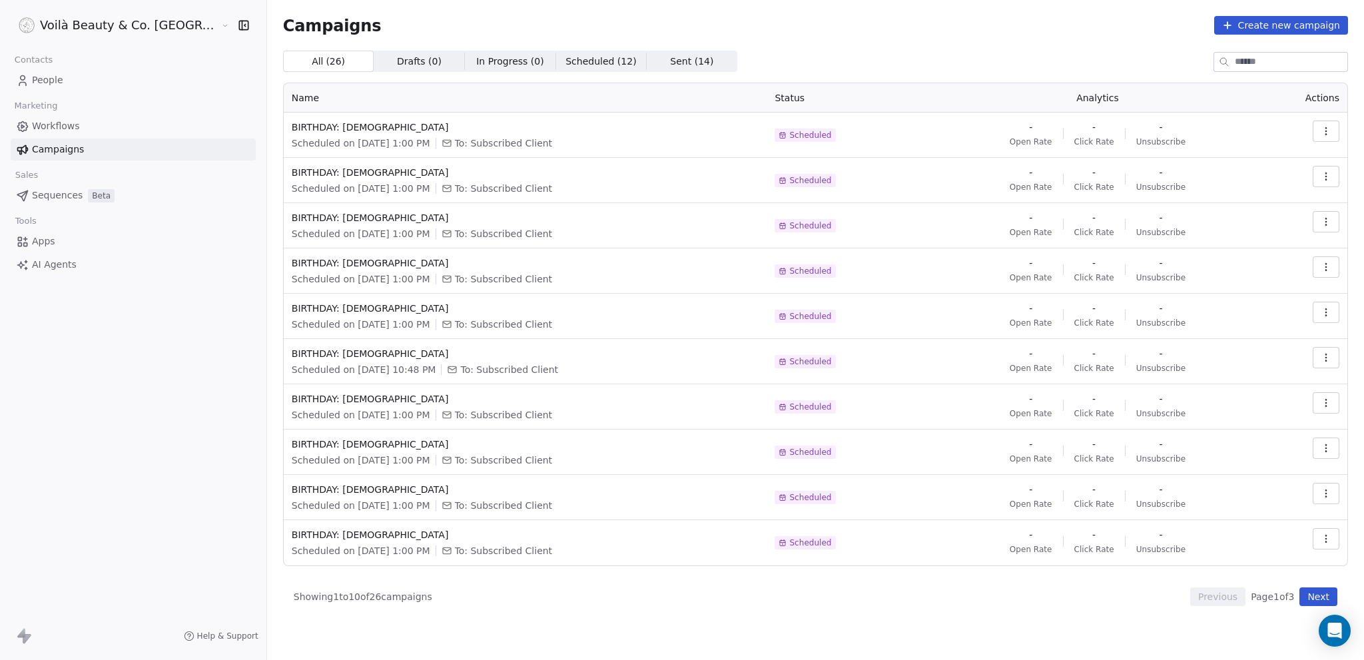
click at [73, 121] on span "Workflows" at bounding box center [56, 126] width 48 height 14
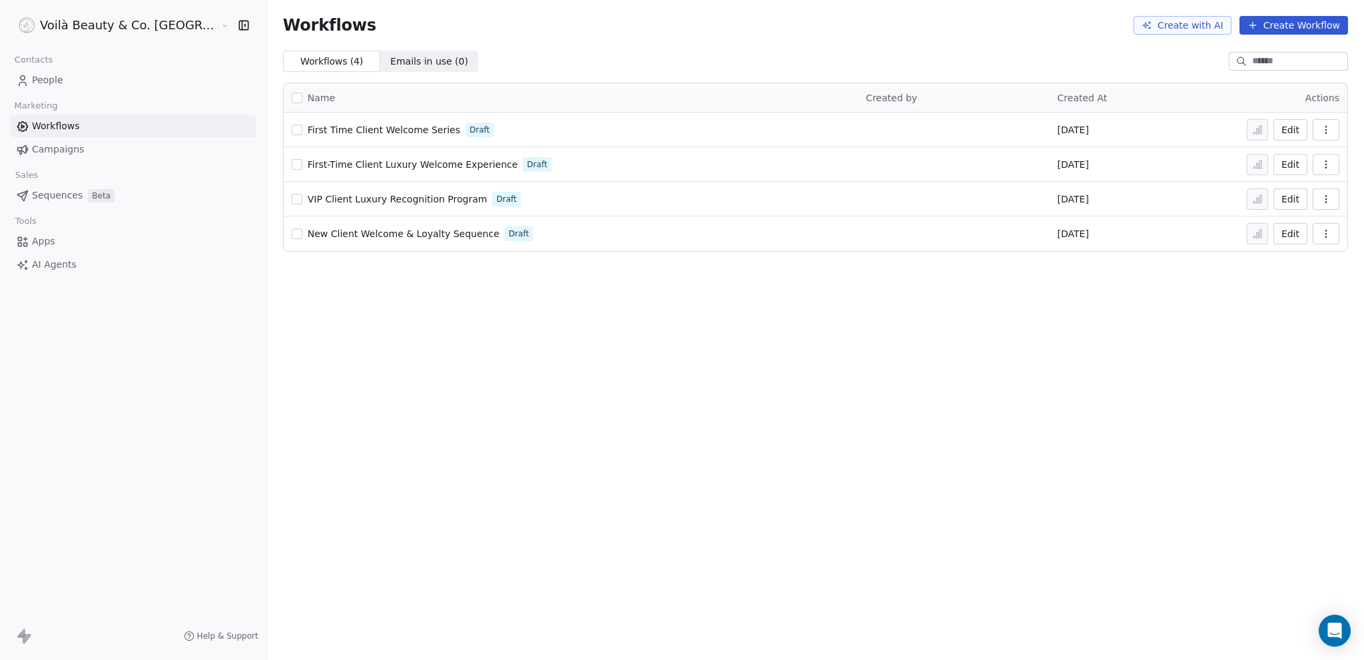
click at [19, 652] on div "Help & Support" at bounding box center [133, 636] width 266 height 48
